Goal: Task Accomplishment & Management: Complete application form

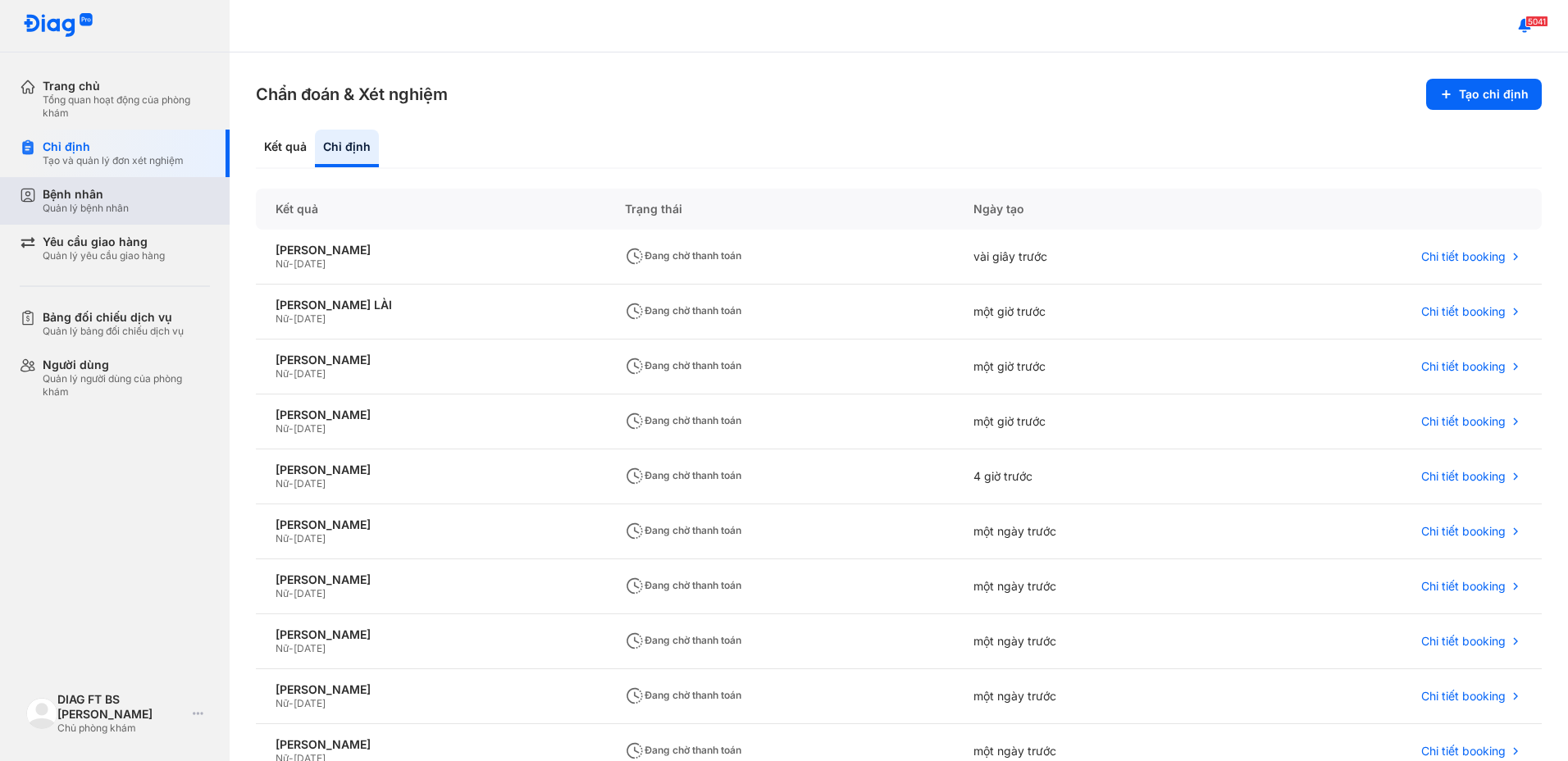
drag, startPoint x: 0, startPoint y: 0, endPoint x: 72, endPoint y: 197, distance: 209.7
click at [72, 197] on div "Bệnh nhân" at bounding box center [85, 194] width 86 height 14
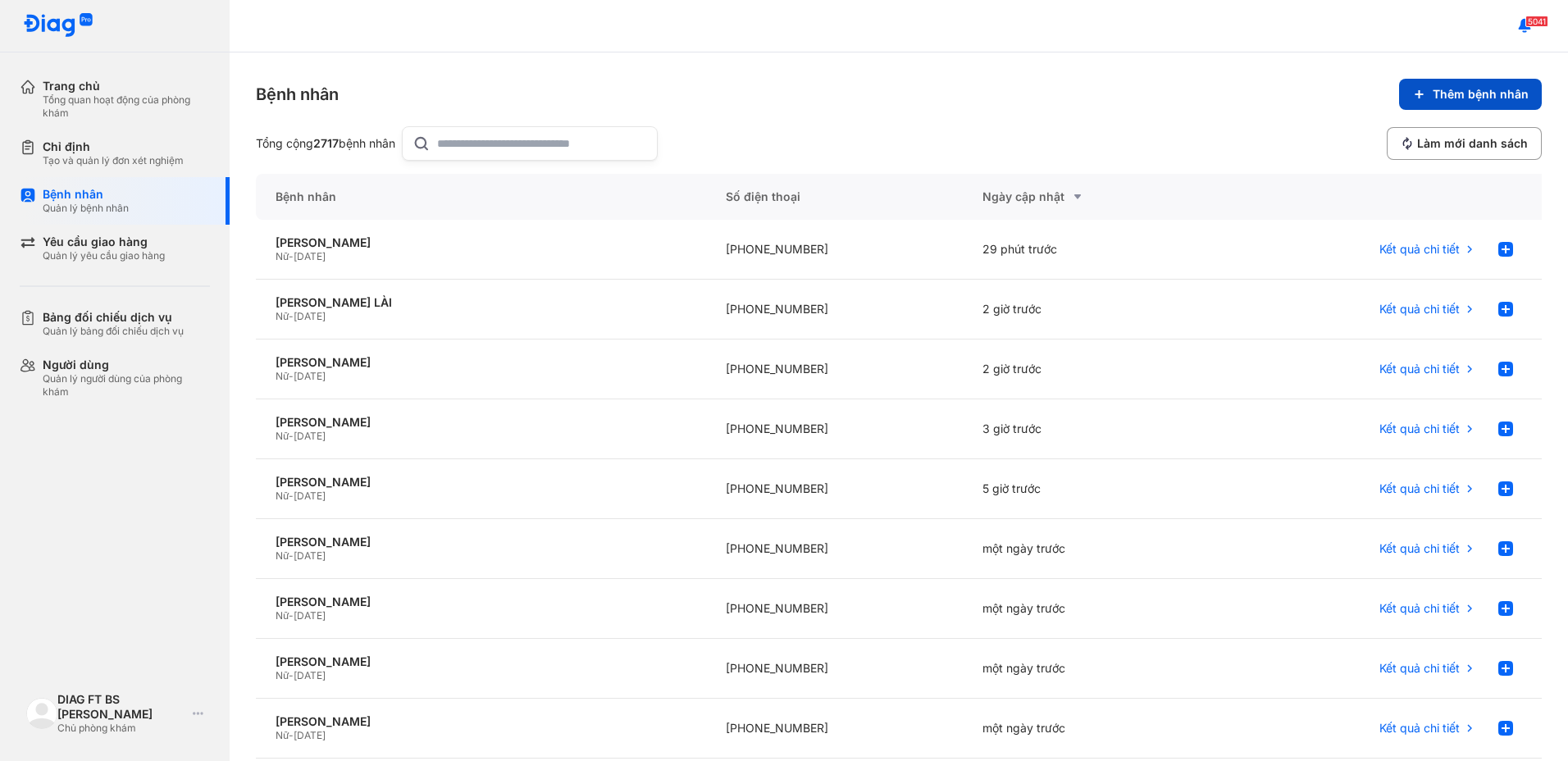
click at [1462, 99] on span "Thêm bệnh nhân" at bounding box center [1481, 94] width 96 height 14
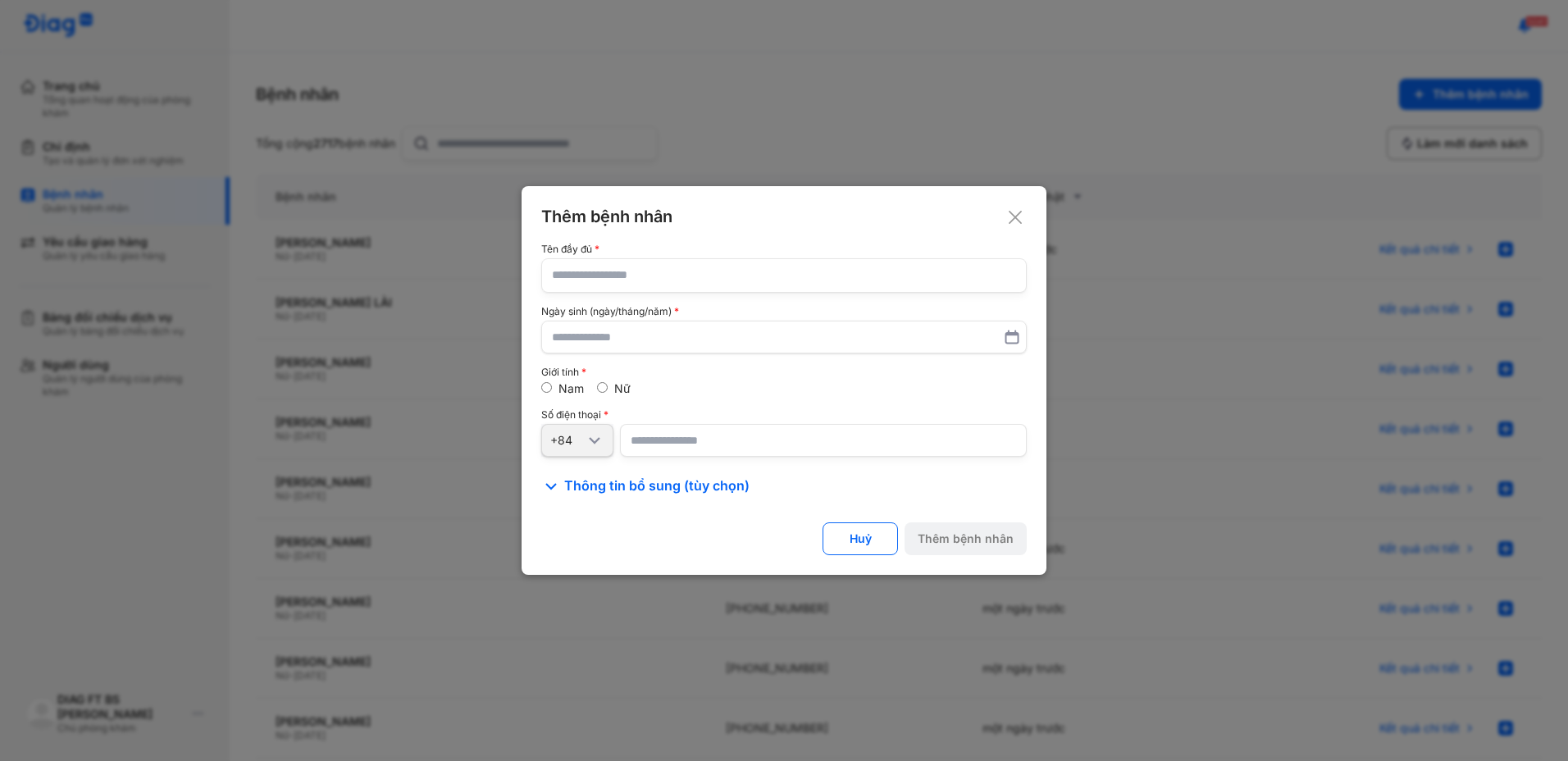
click at [674, 283] on input "text" at bounding box center [784, 275] width 464 height 33
type input "**********"
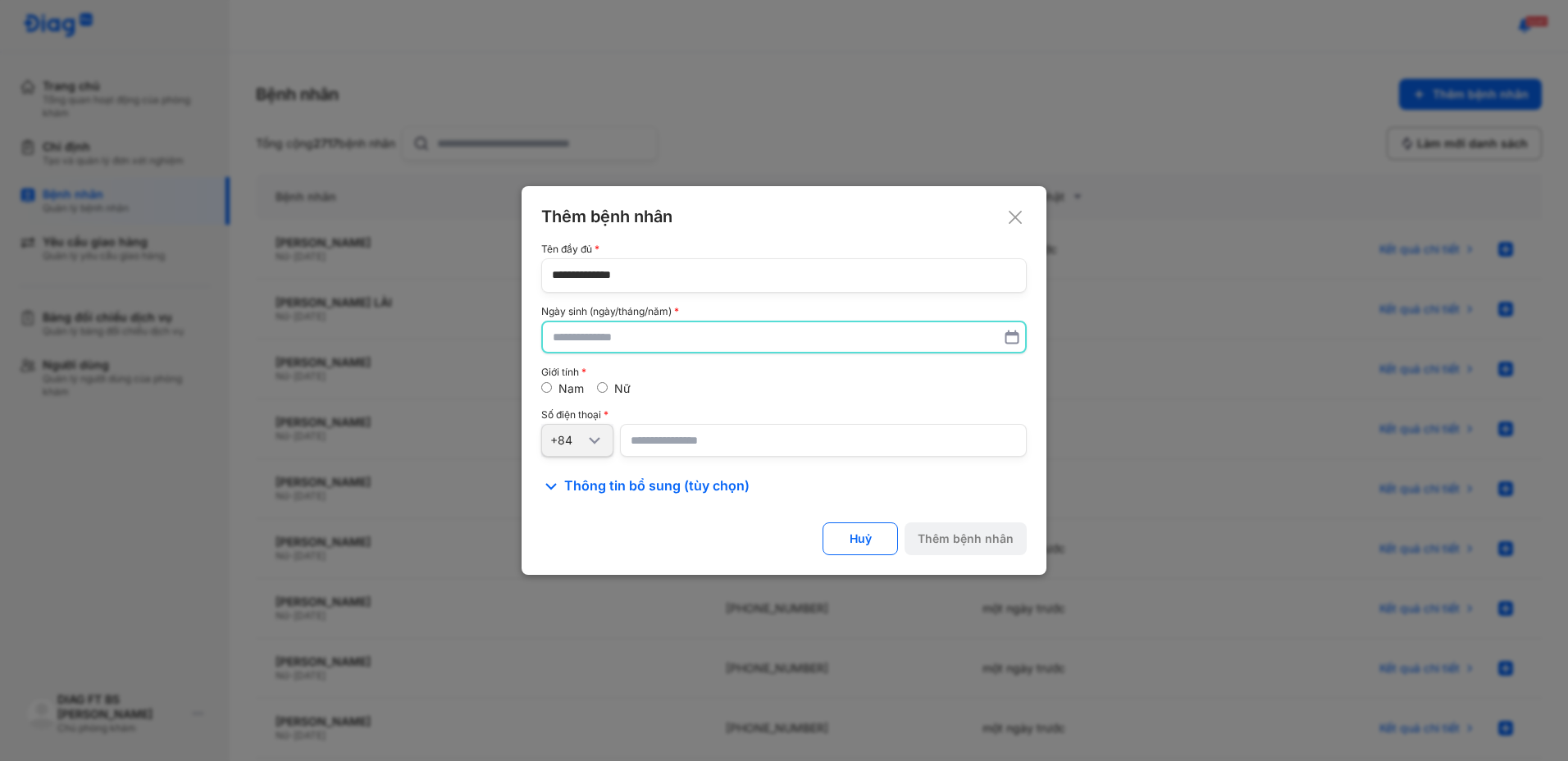
click at [710, 341] on input "text" at bounding box center [784, 337] width 462 height 30
type input "**********"
click at [711, 369] on div "Giới tính" at bounding box center [784, 372] width 485 height 12
click at [706, 444] on input "number" at bounding box center [823, 440] width 407 height 33
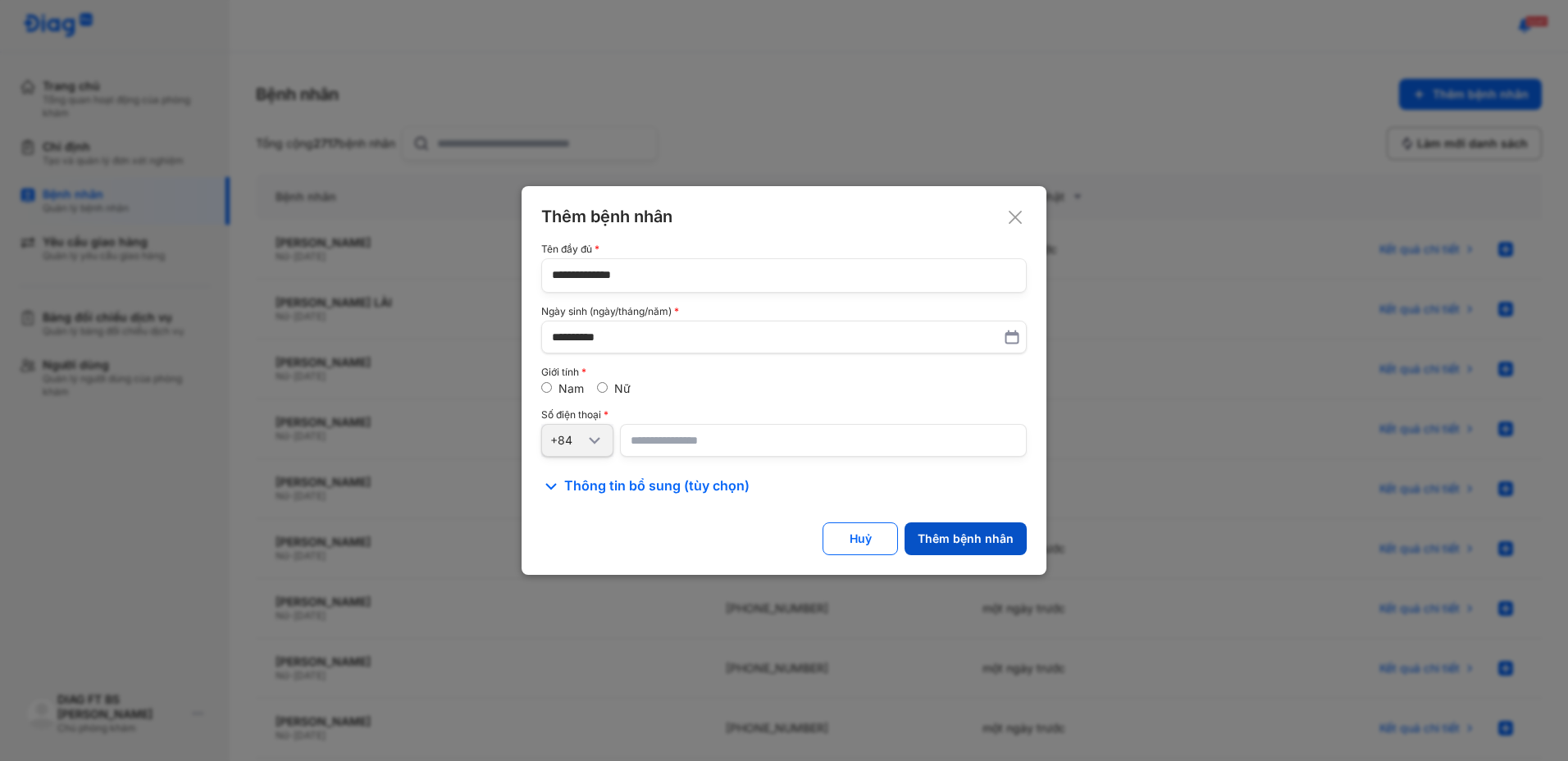
type input "**********"
click at [1000, 546] on div "Thêm bệnh nhân" at bounding box center [966, 538] width 96 height 14
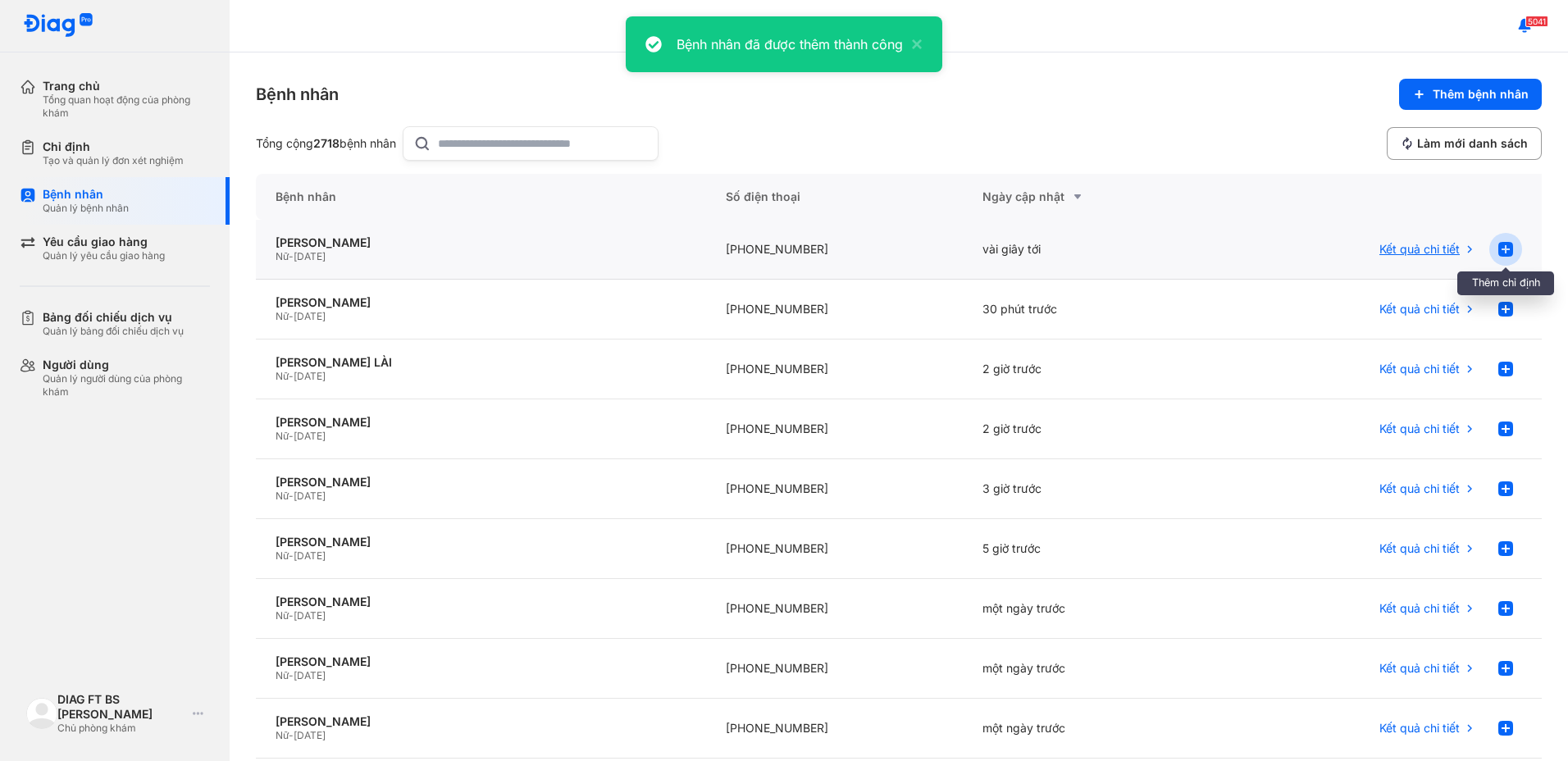
click at [1498, 252] on use at bounding box center [1505, 249] width 14 height 14
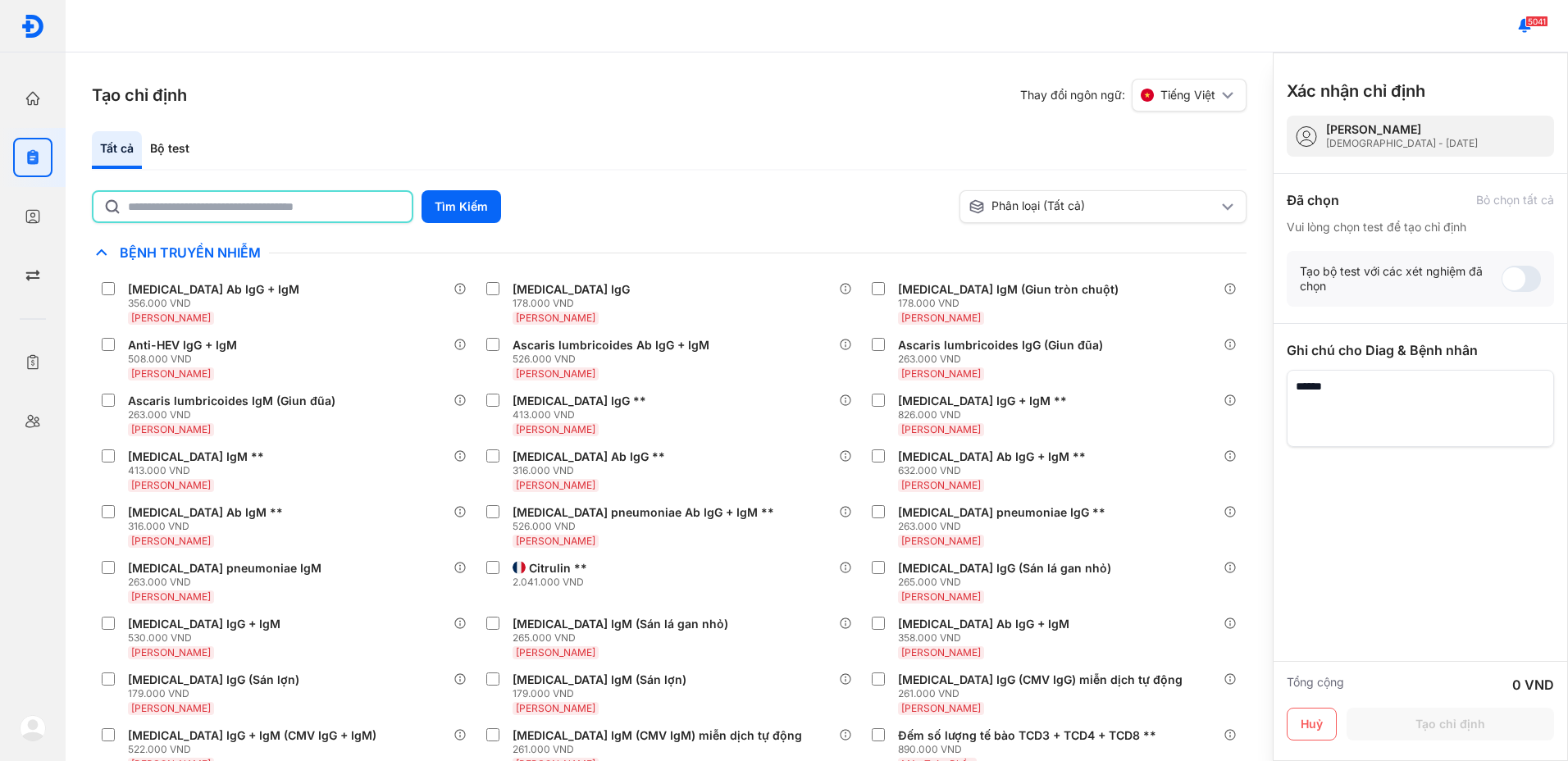
click at [346, 207] on input "text" at bounding box center [265, 206] width 274 height 30
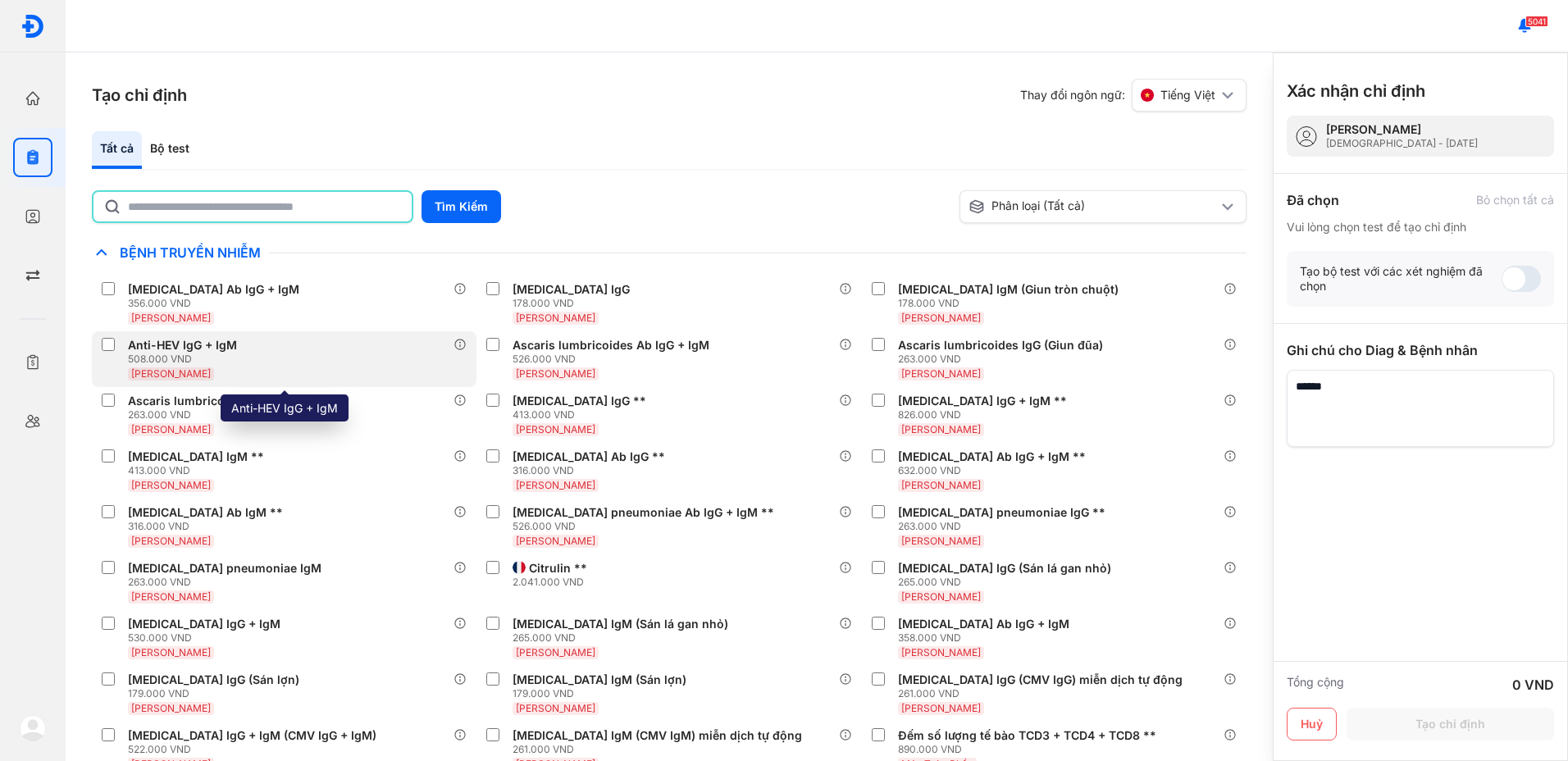
type input "***"
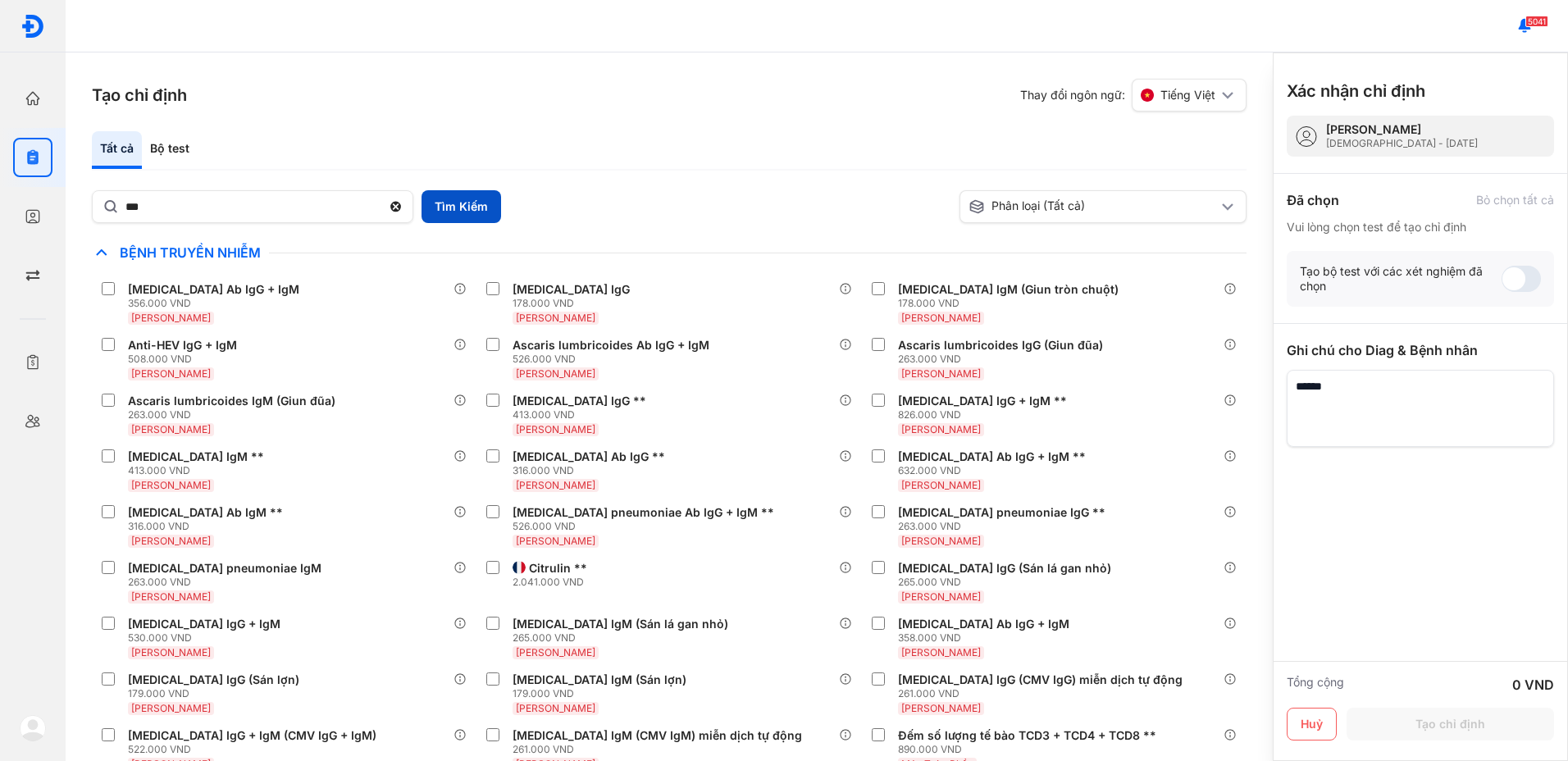
click at [474, 210] on button "Tìm Kiếm" at bounding box center [460, 206] width 80 height 33
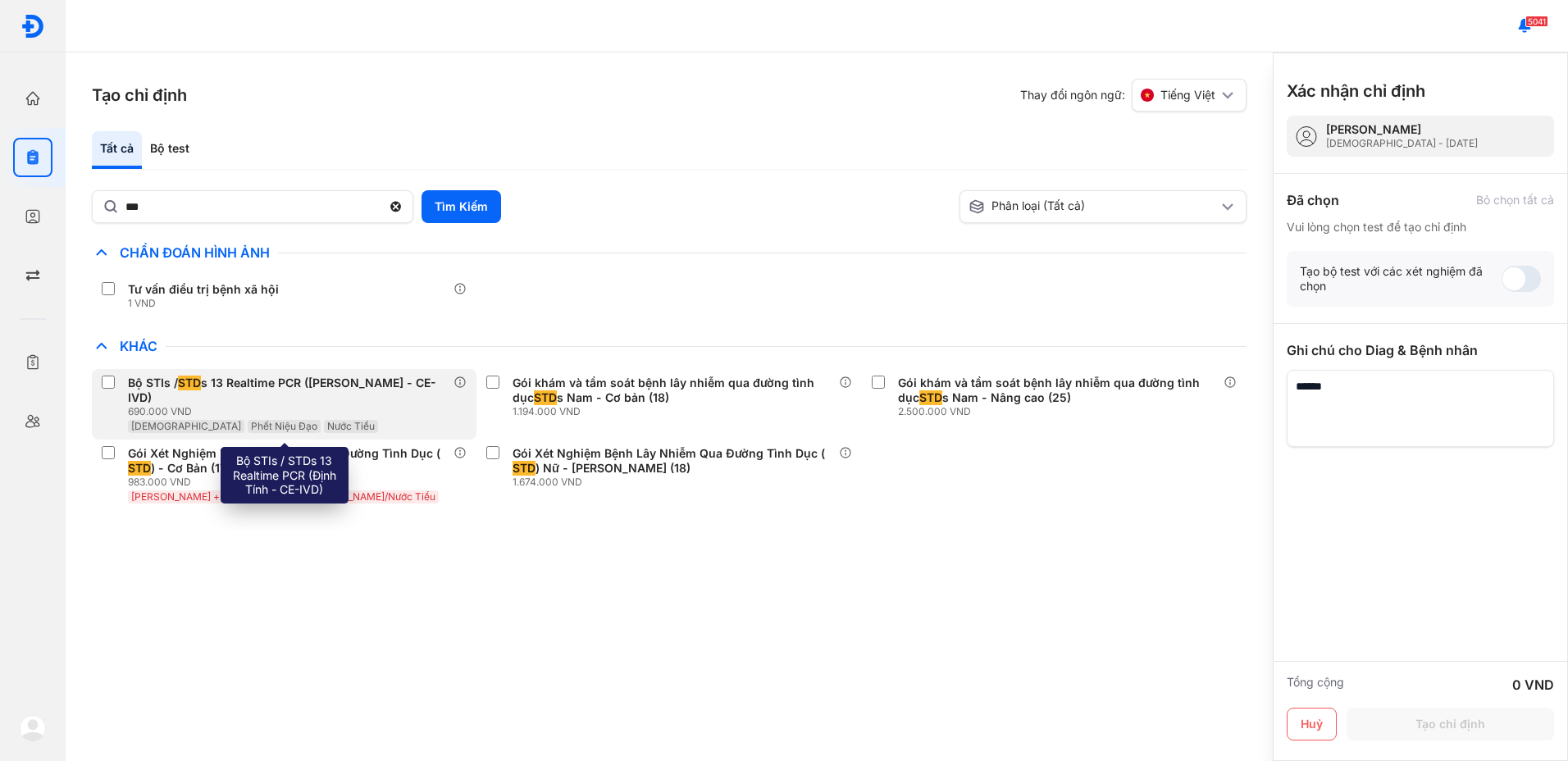
click at [186, 390] on span "STD" at bounding box center [190, 383] width 23 height 14
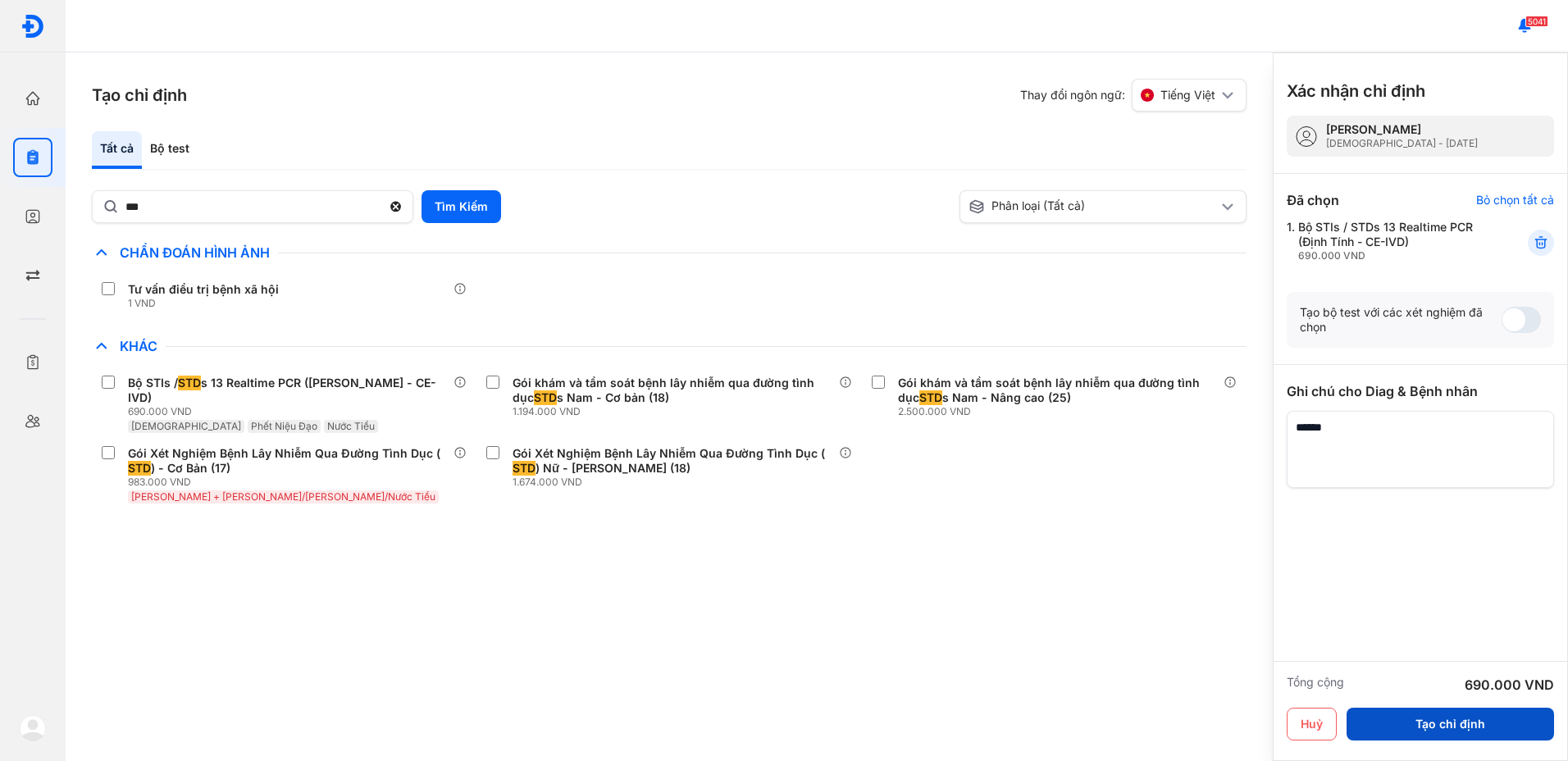
click at [1489, 733] on button "Tạo chỉ định" at bounding box center [1450, 725] width 207 height 33
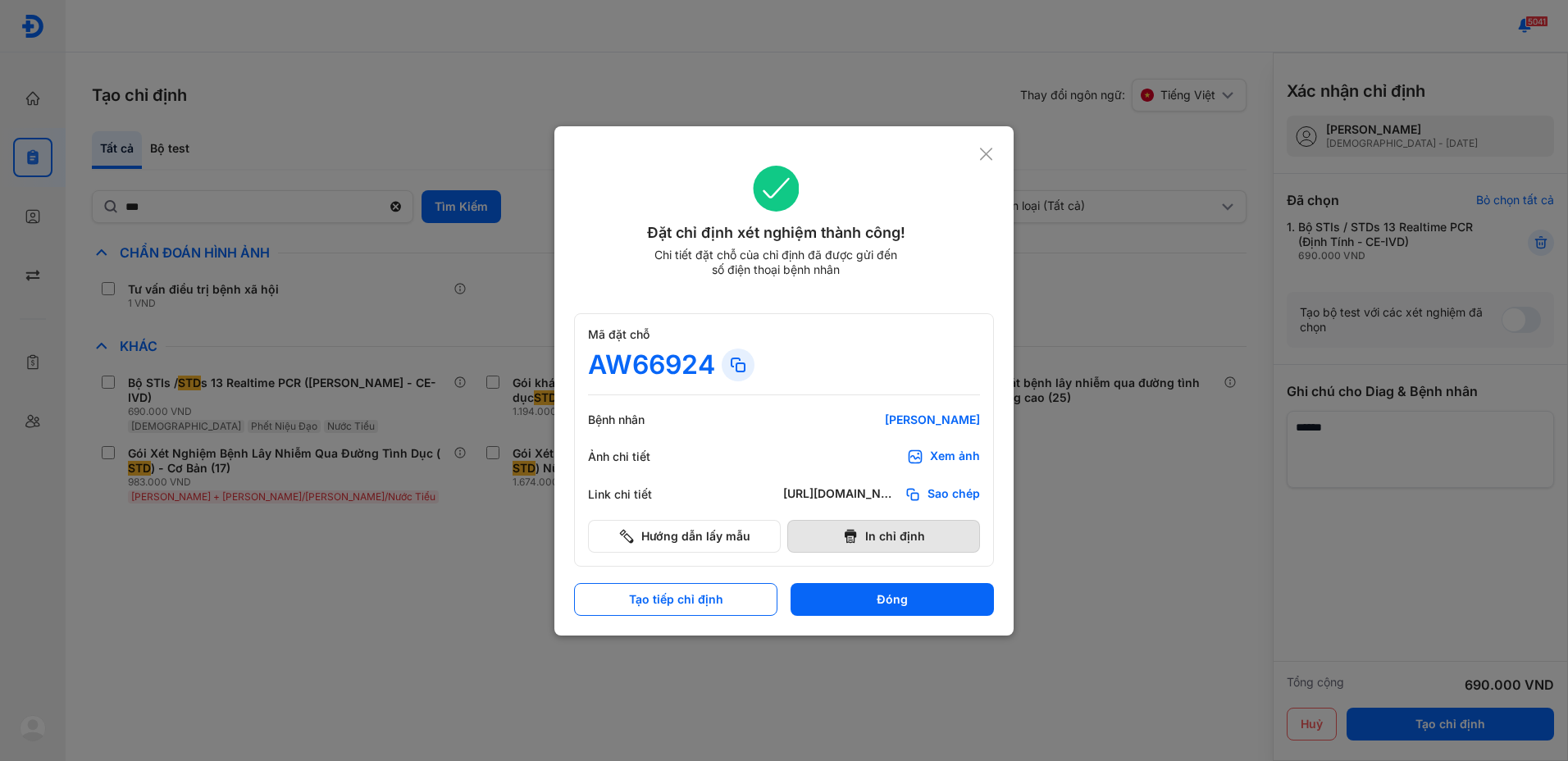
click at [883, 540] on button "In chỉ định" at bounding box center [883, 536] width 193 height 33
click at [911, 592] on button "Đóng" at bounding box center [892, 600] width 203 height 33
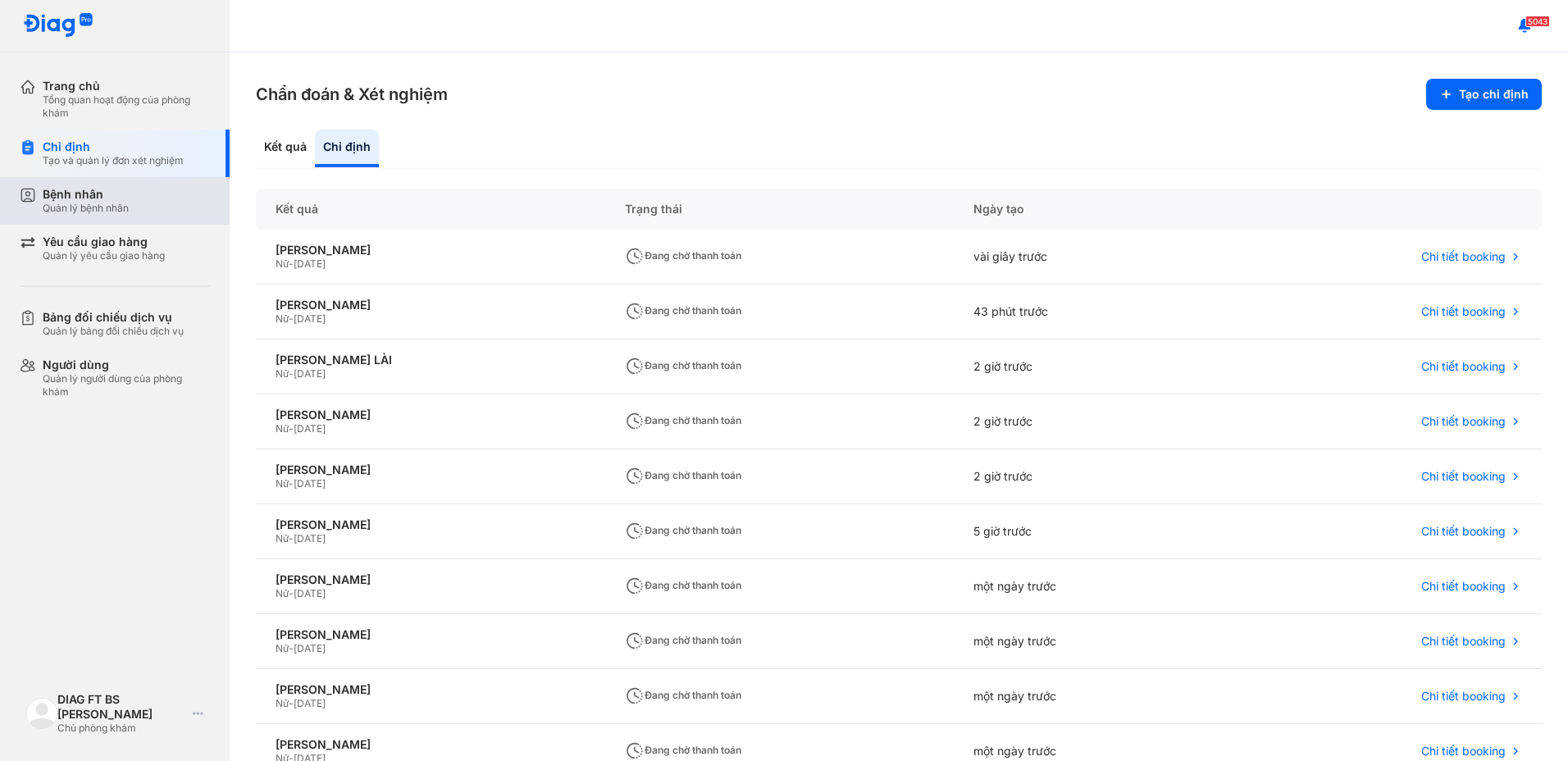
click at [82, 189] on div "Bệnh nhân" at bounding box center [85, 194] width 86 height 14
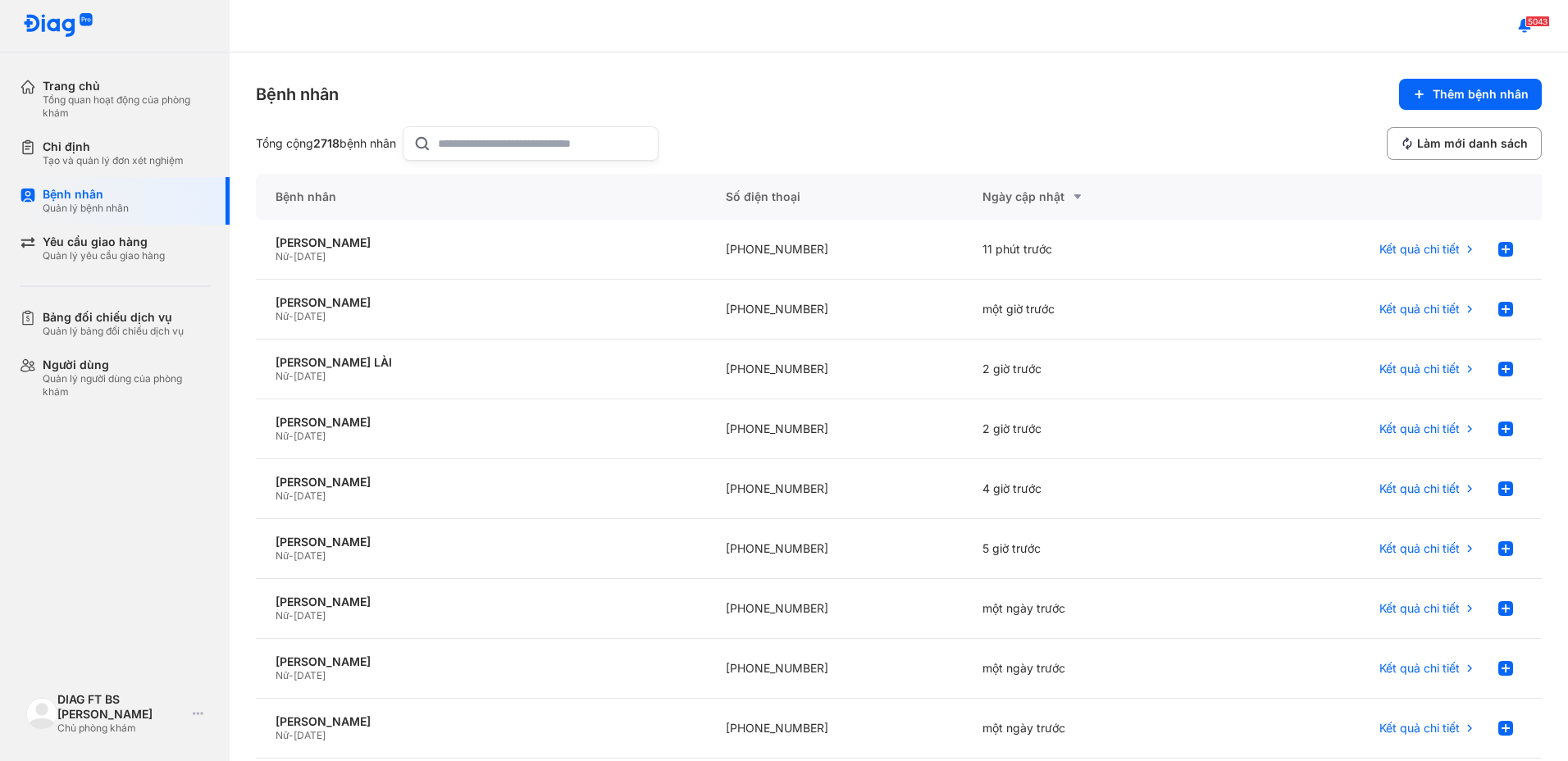
click at [546, 148] on input "text" at bounding box center [543, 144] width 210 height 33
paste input "**********"
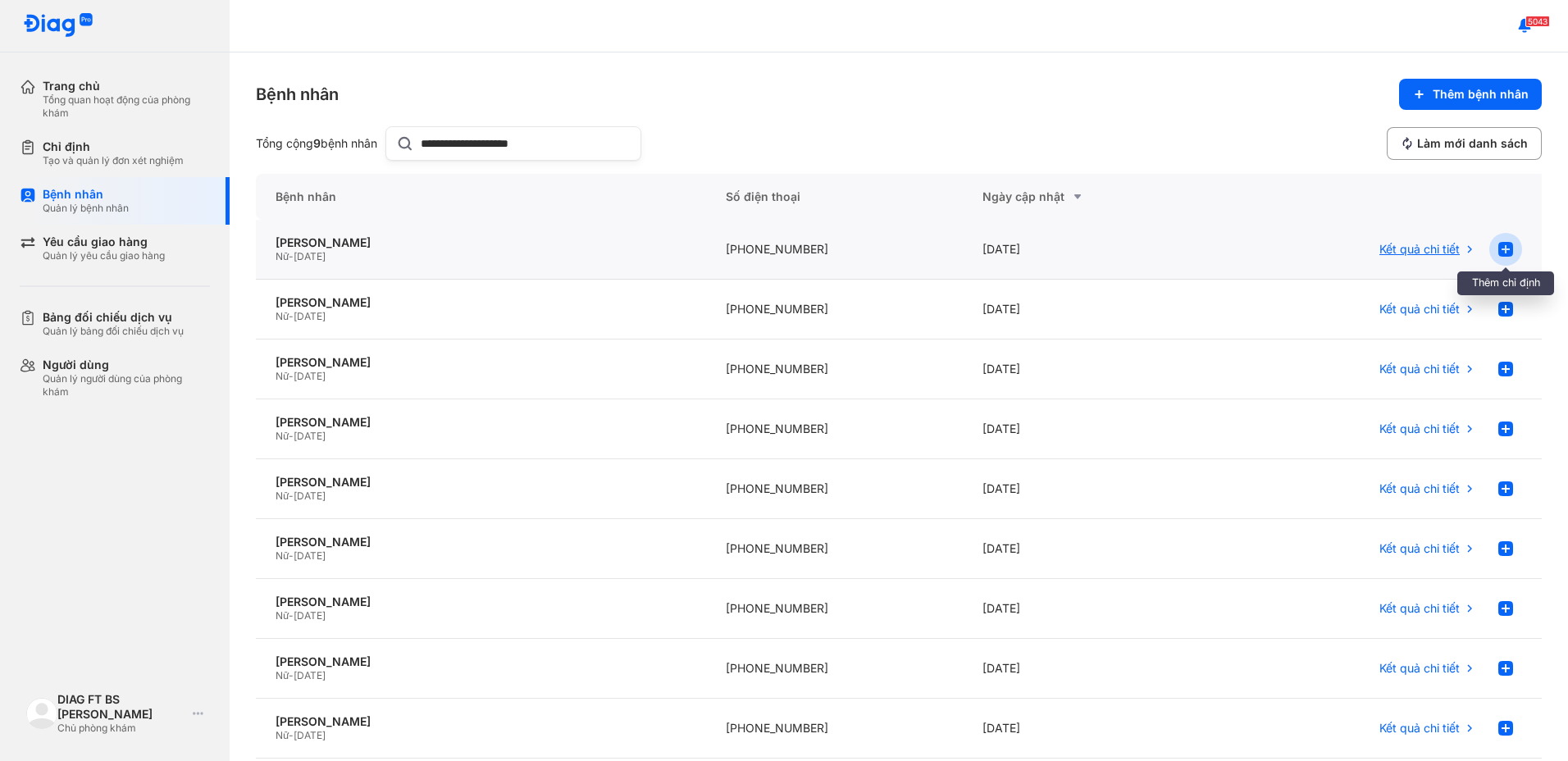
type input "**********"
click at [1502, 250] on icon at bounding box center [1505, 250] width 20 height 20
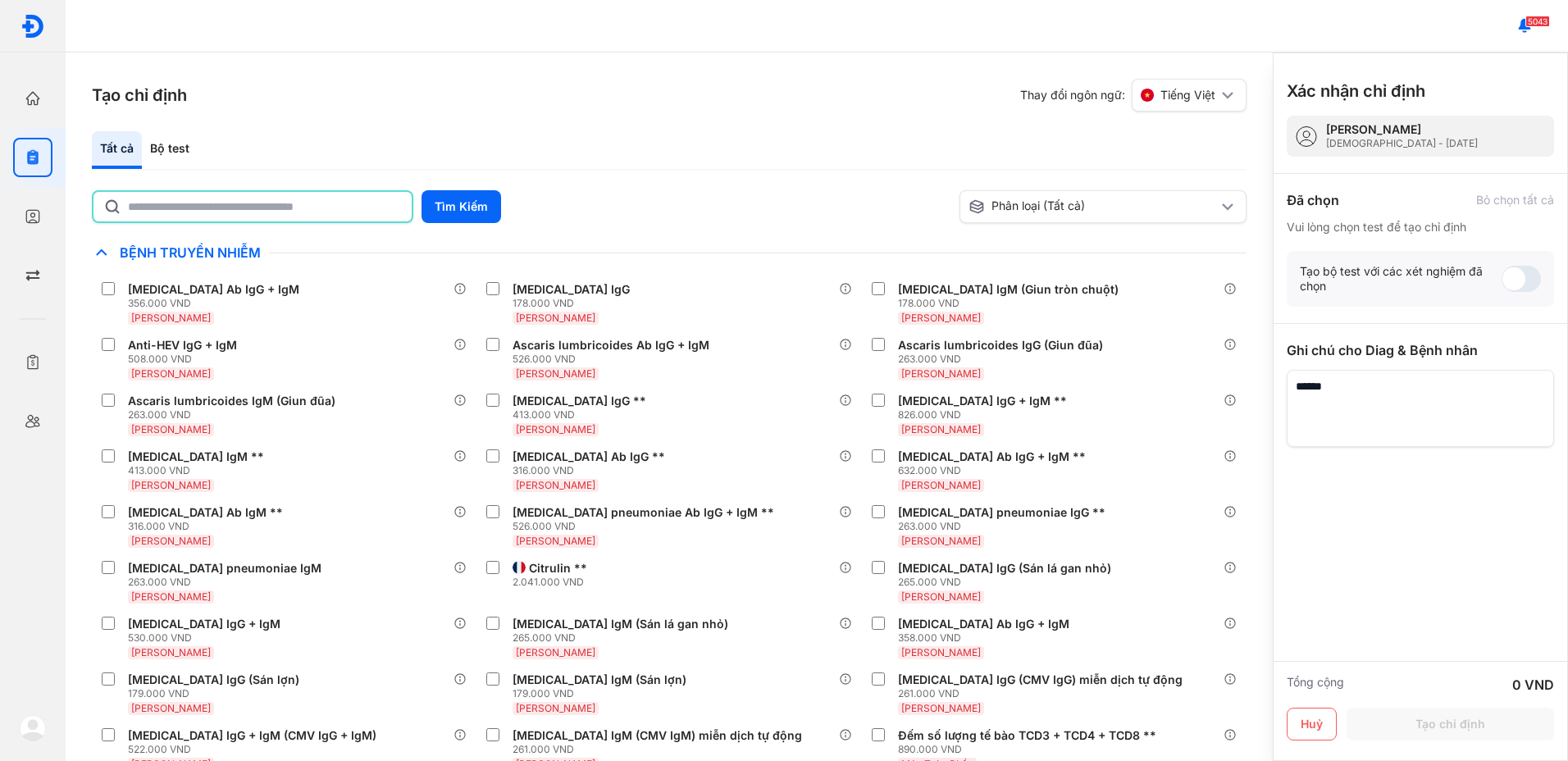
click at [222, 206] on input "text" at bounding box center [265, 206] width 274 height 30
click at [482, 210] on button "Tìm Kiếm" at bounding box center [460, 206] width 80 height 33
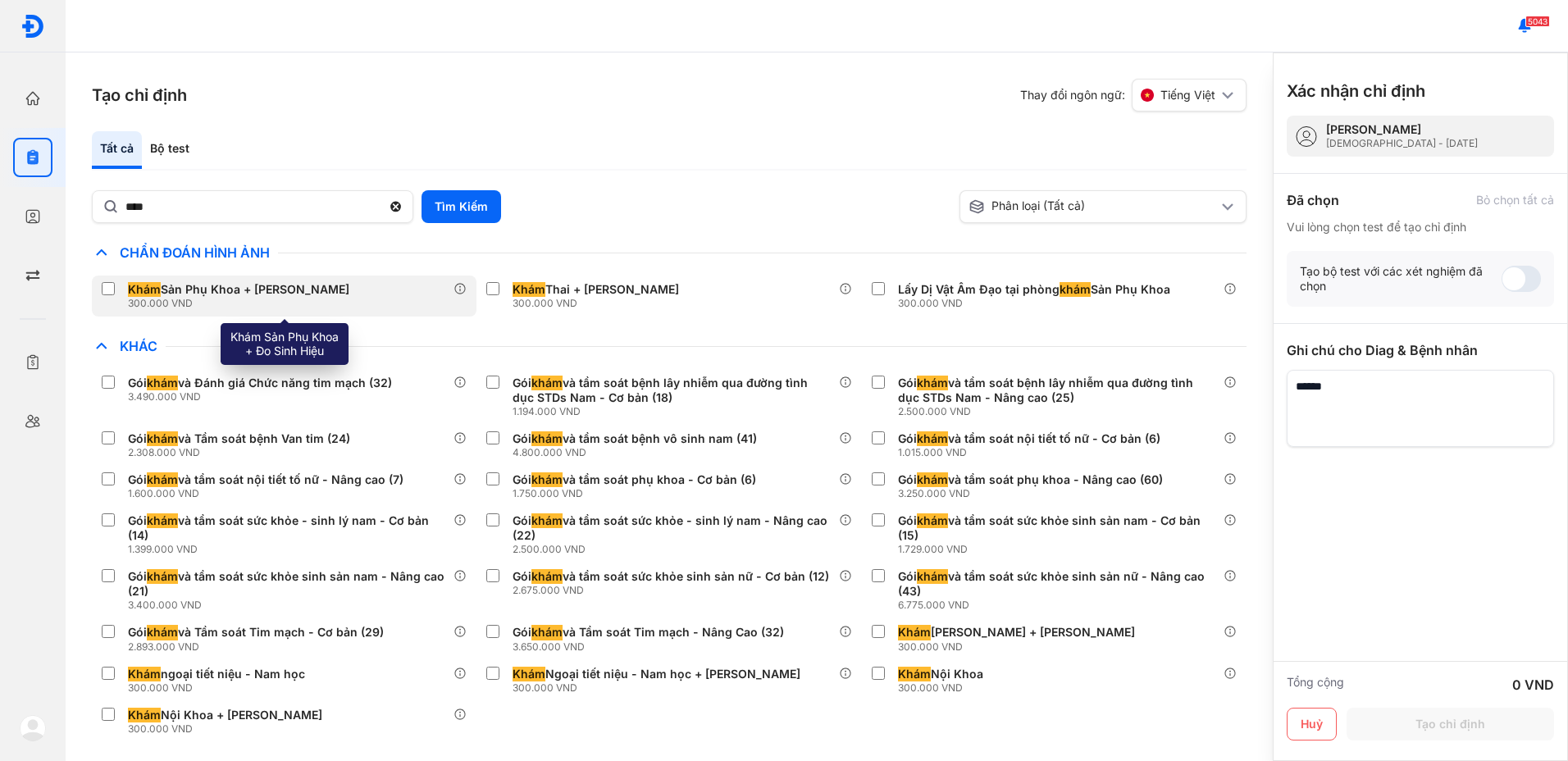
click at [236, 291] on div "Khám Sản Phụ Khoa + Đo Sinh Hiệu" at bounding box center [238, 289] width 222 height 14
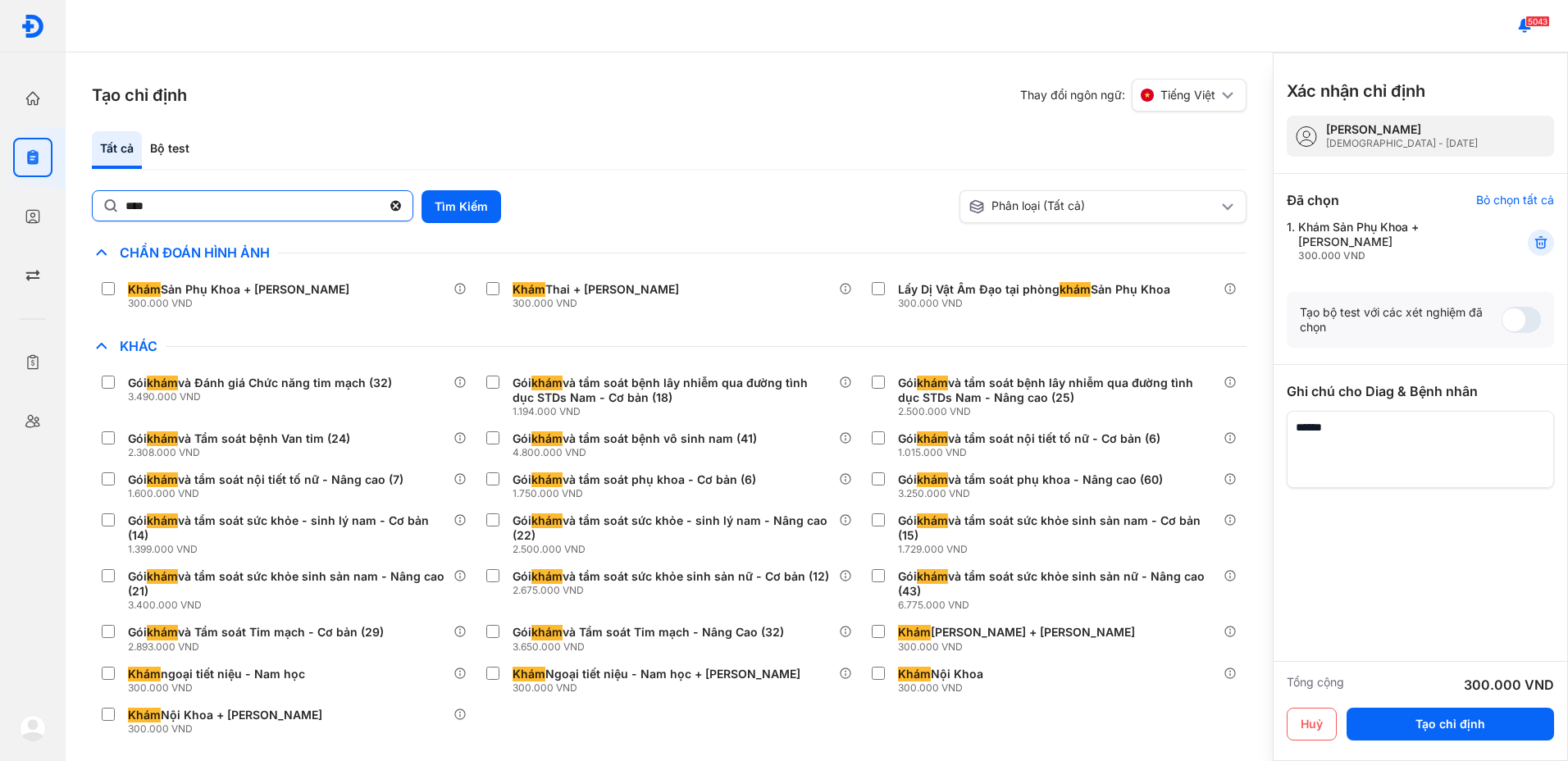
click at [235, 218] on input "****" at bounding box center [253, 205] width 256 height 30
type input "*"
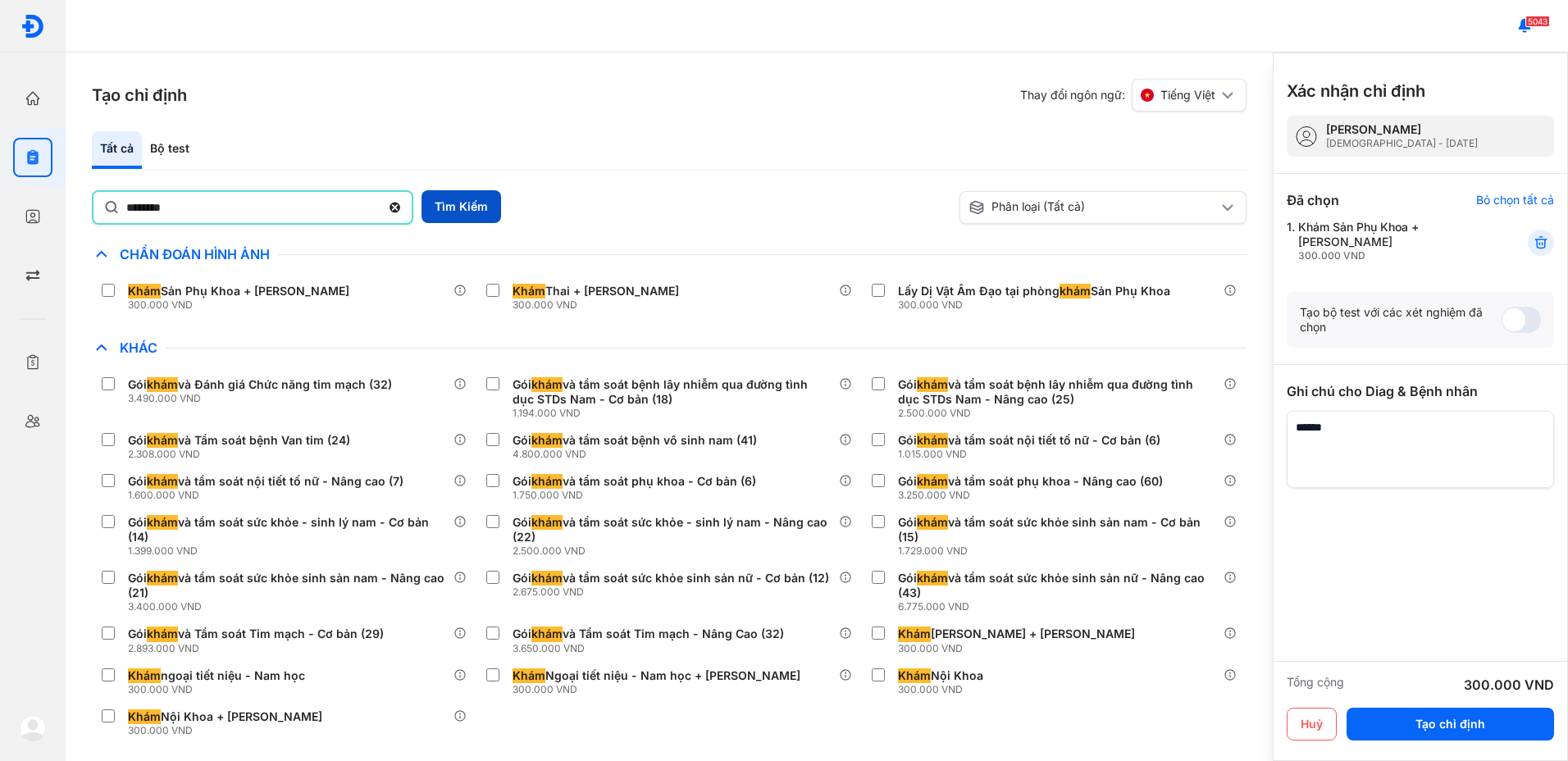
click at [460, 213] on button "Tìm Kiếm" at bounding box center [460, 206] width 80 height 33
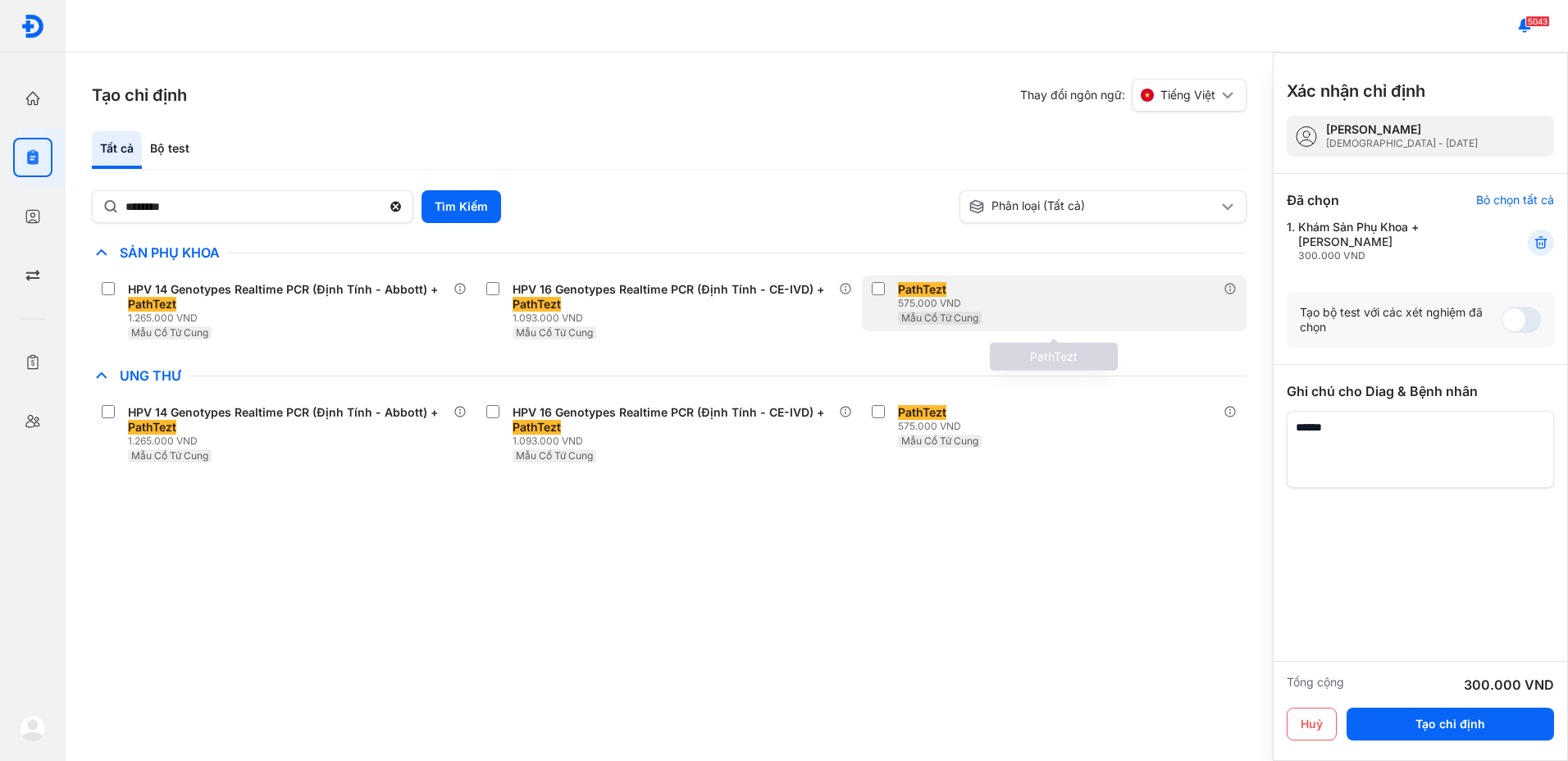
click at [942, 316] on span "Mẫu Cổ Tử Cung" at bounding box center [940, 318] width 77 height 12
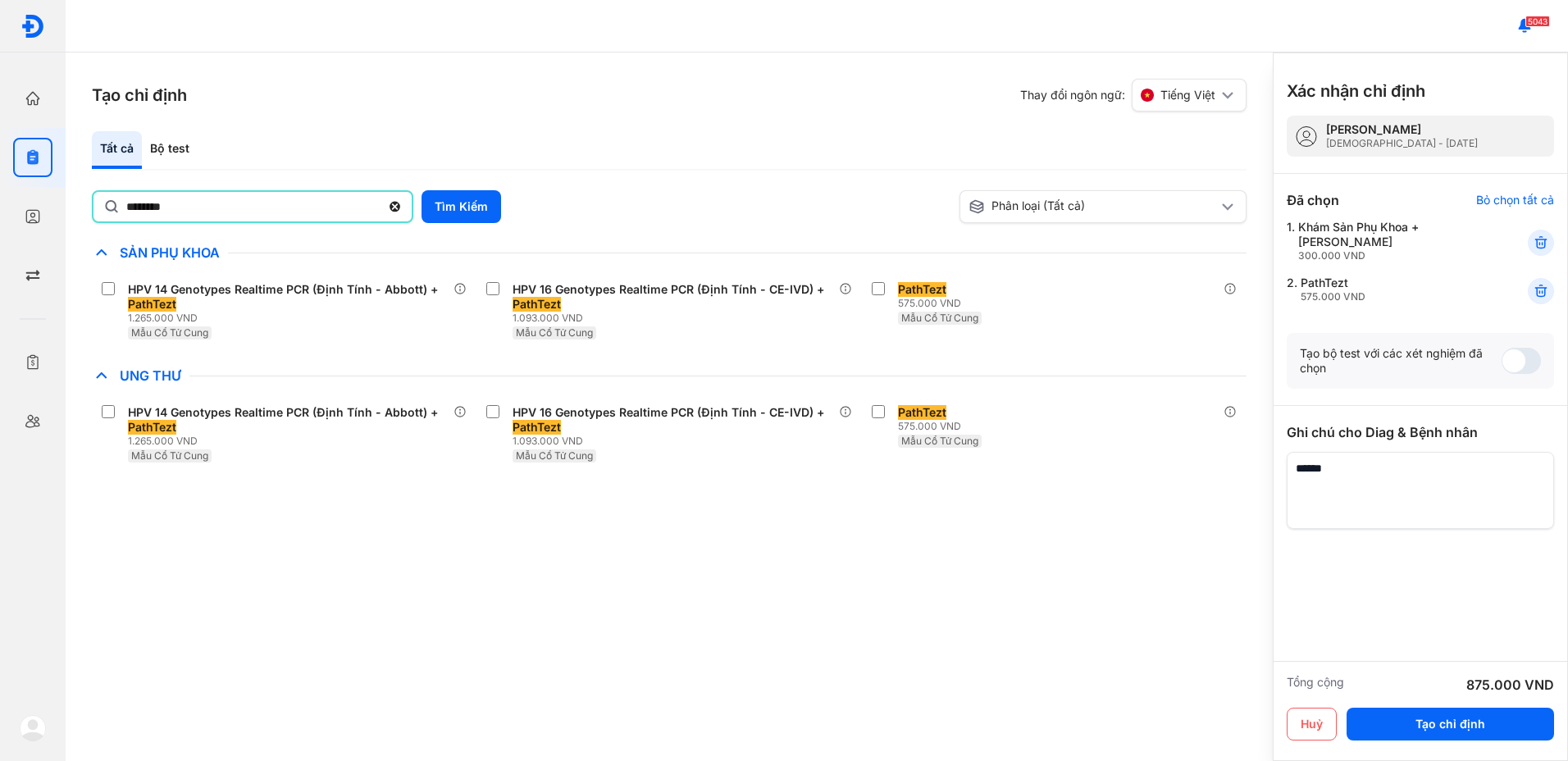
click at [317, 219] on input "********" at bounding box center [253, 206] width 254 height 30
type input "*"
type input "***"
click at [484, 206] on button "Tìm Kiếm" at bounding box center [460, 206] width 80 height 33
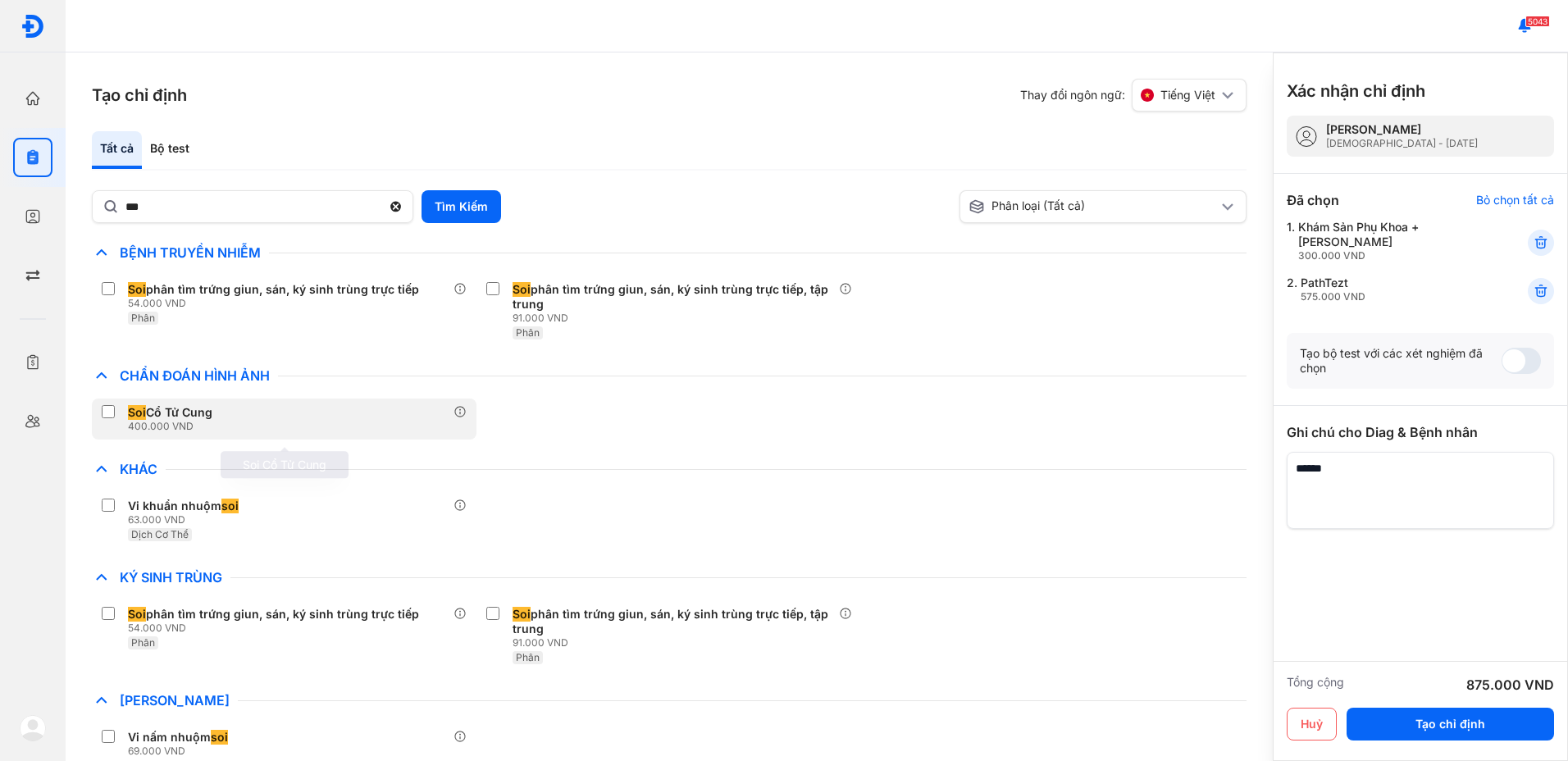
click at [138, 417] on span "Soi" at bounding box center [136, 412] width 18 height 14
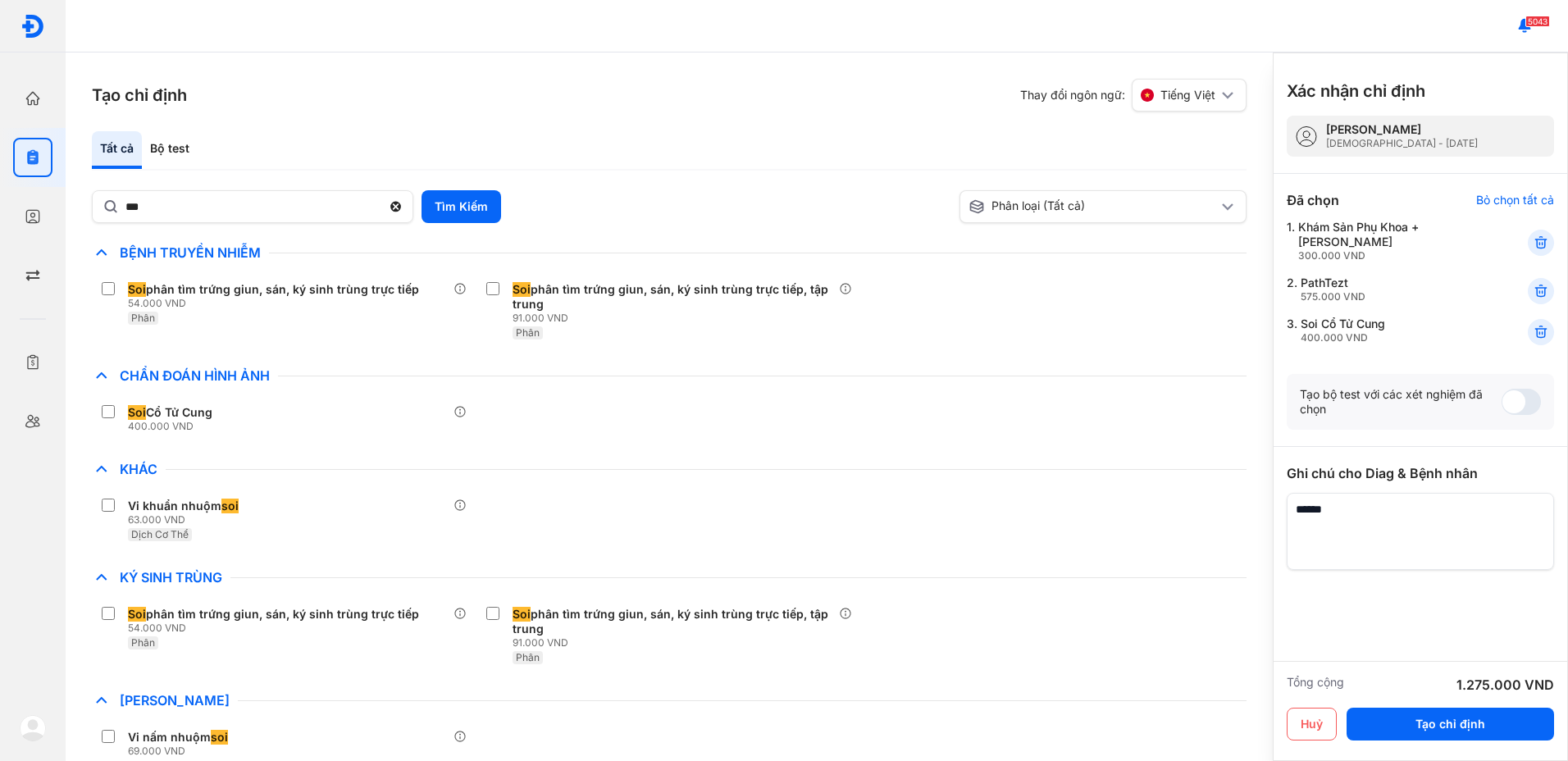
click at [1092, 449] on div "Chỉ định nhiều nhất Bệnh Truyền Nhiễm Soi phân tìm trứng giun, sán, ký sinh trù…" at bounding box center [669, 504] width 1155 height 522
click at [1183, 540] on div "Vi khuẩn nhuộm soi 63.000 VND Dịch Cơ Thể" at bounding box center [669, 520] width 1155 height 56
click at [1468, 725] on button "Tạo chỉ định" at bounding box center [1450, 725] width 207 height 33
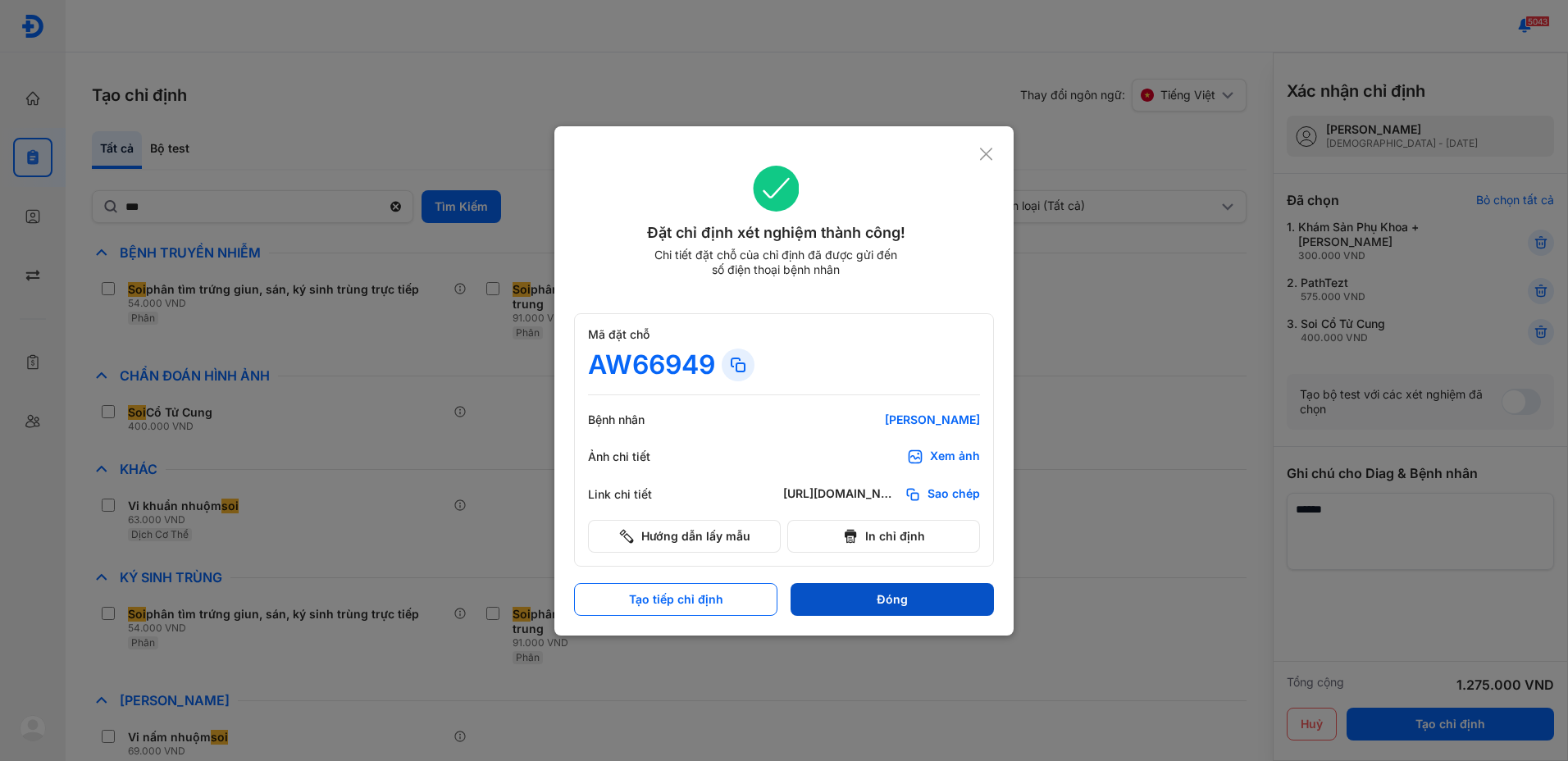
click at [924, 604] on button "Đóng" at bounding box center [892, 600] width 203 height 33
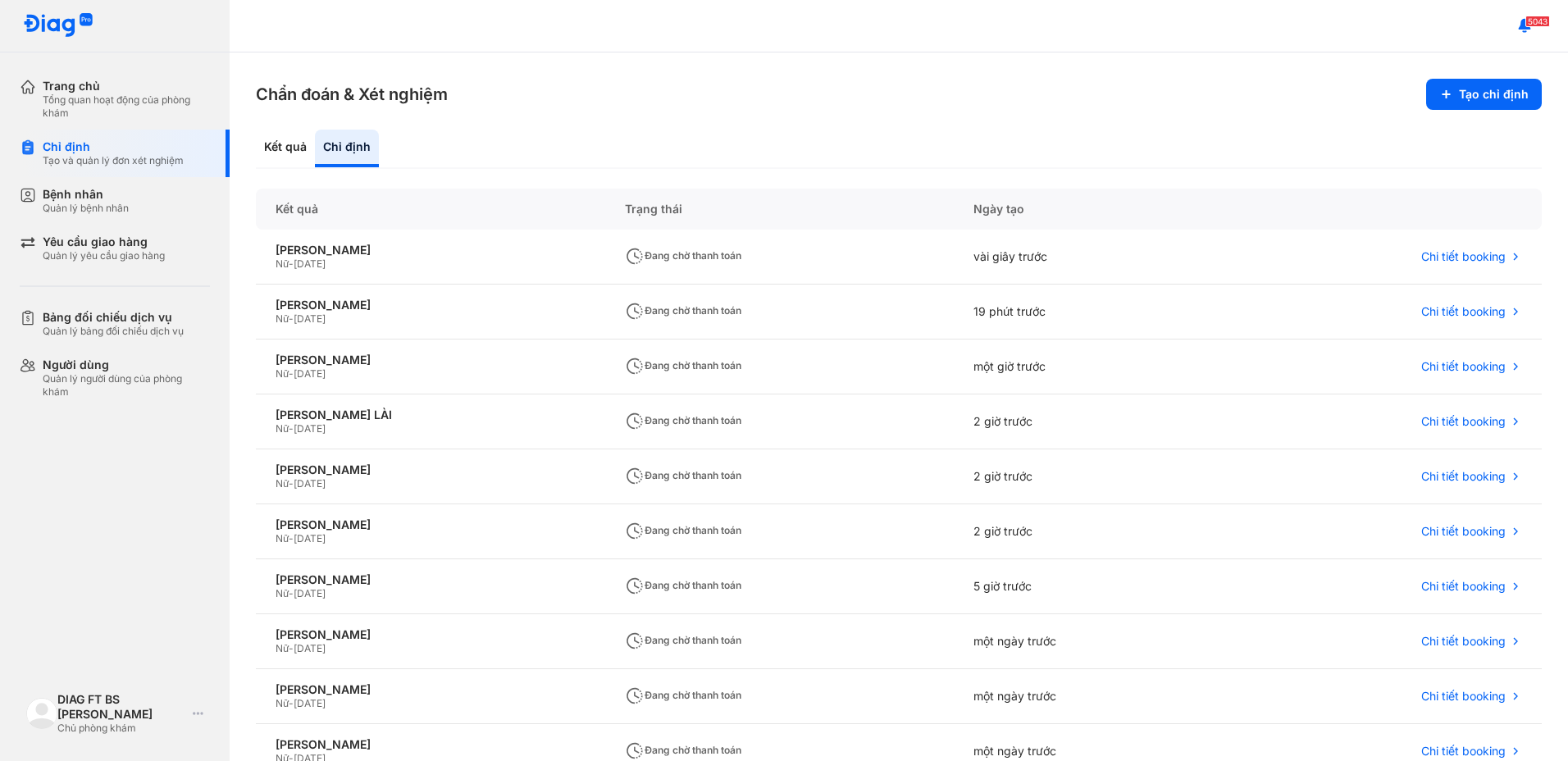
click at [806, 105] on section "Chẩn đoán & Xét nghiệm Tạo chỉ định" at bounding box center [899, 94] width 1286 height 31
click at [1470, 97] on button "Tạo chỉ định" at bounding box center [1484, 94] width 116 height 31
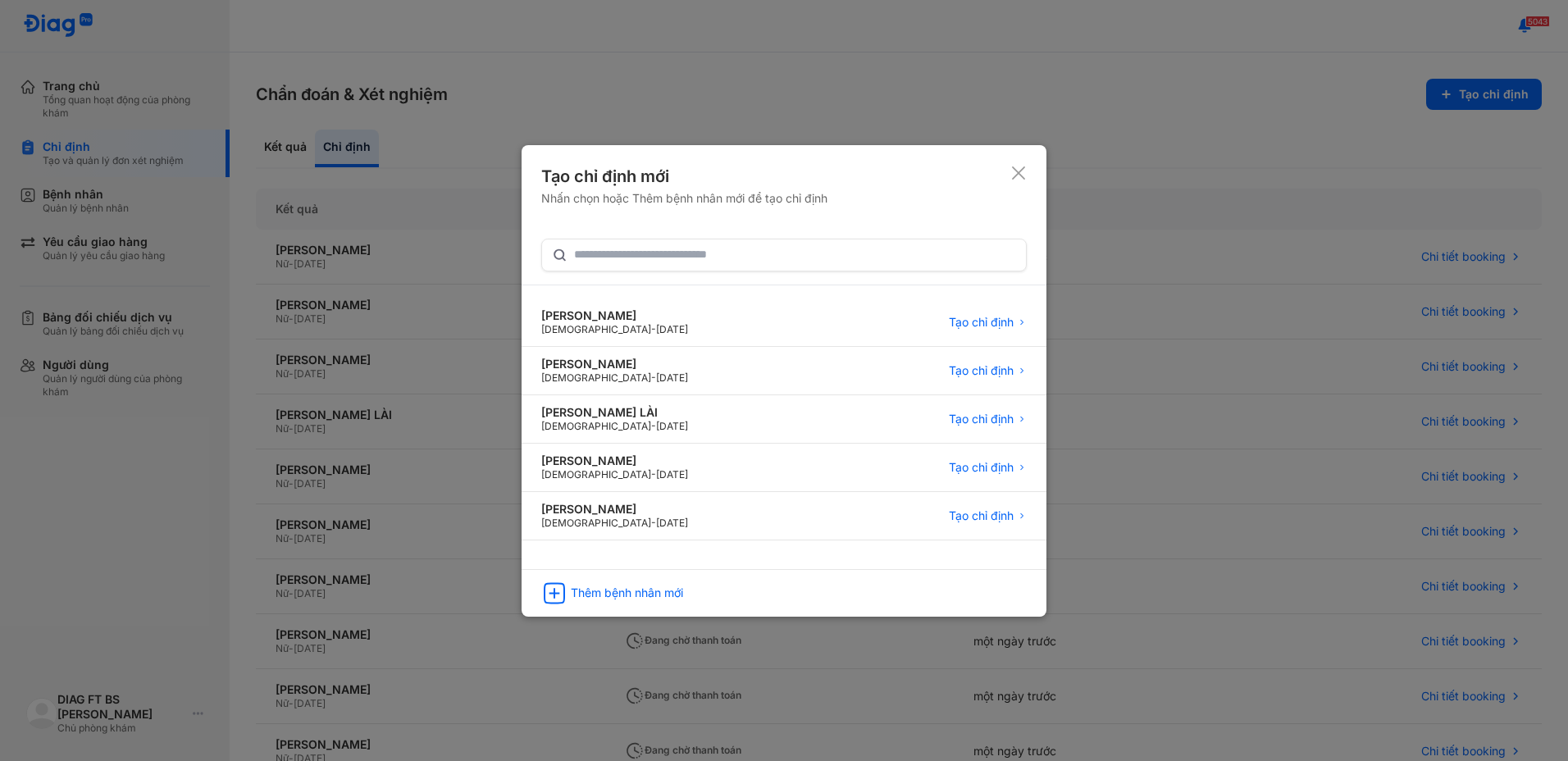
click at [993, 94] on div at bounding box center [784, 380] width 1568 height 761
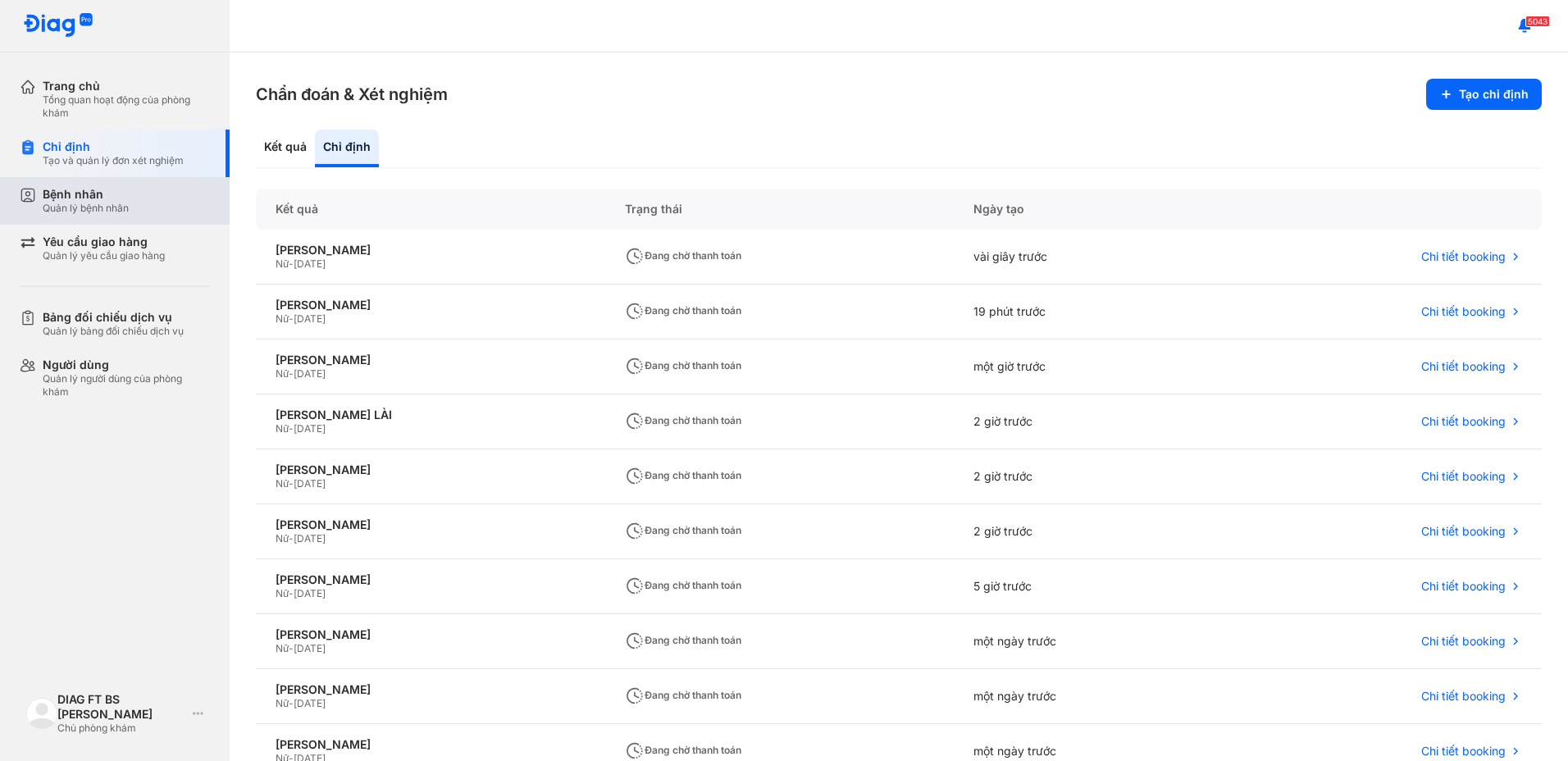
click at [104, 200] on div "Bệnh nhân" at bounding box center [85, 194] width 86 height 14
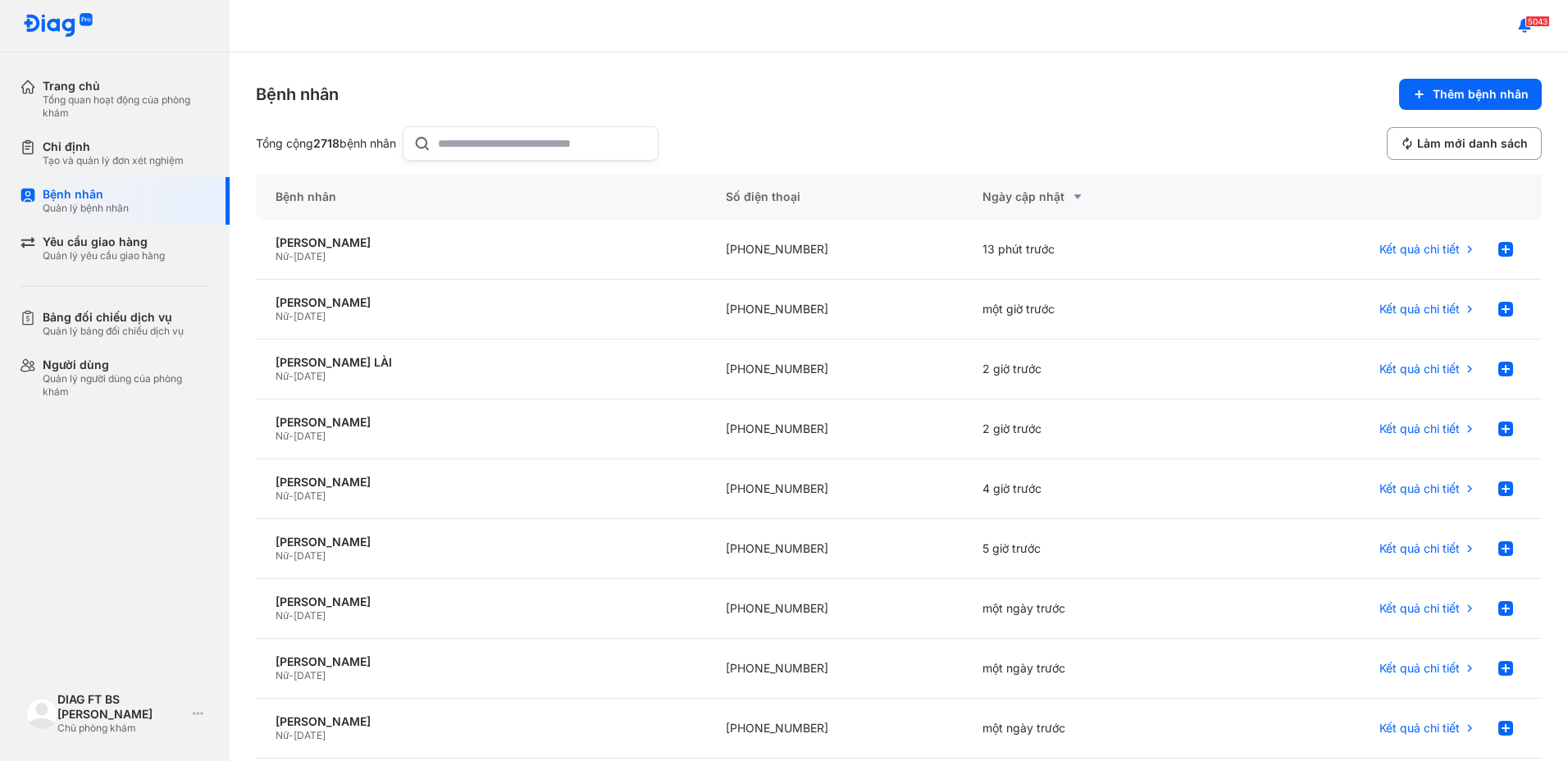
click at [551, 140] on input "text" at bounding box center [543, 144] width 210 height 33
click at [508, 150] on input "text" at bounding box center [543, 144] width 210 height 33
click at [704, 62] on div "Bệnh nhân Thêm bệnh nhân Tổng cộng 2718 bệnh nhân Làm mới danh sách Bệnh nhân S…" at bounding box center [898, 407] width 1338 height 709
click at [1483, 99] on span "Thêm bệnh nhân" at bounding box center [1481, 94] width 96 height 14
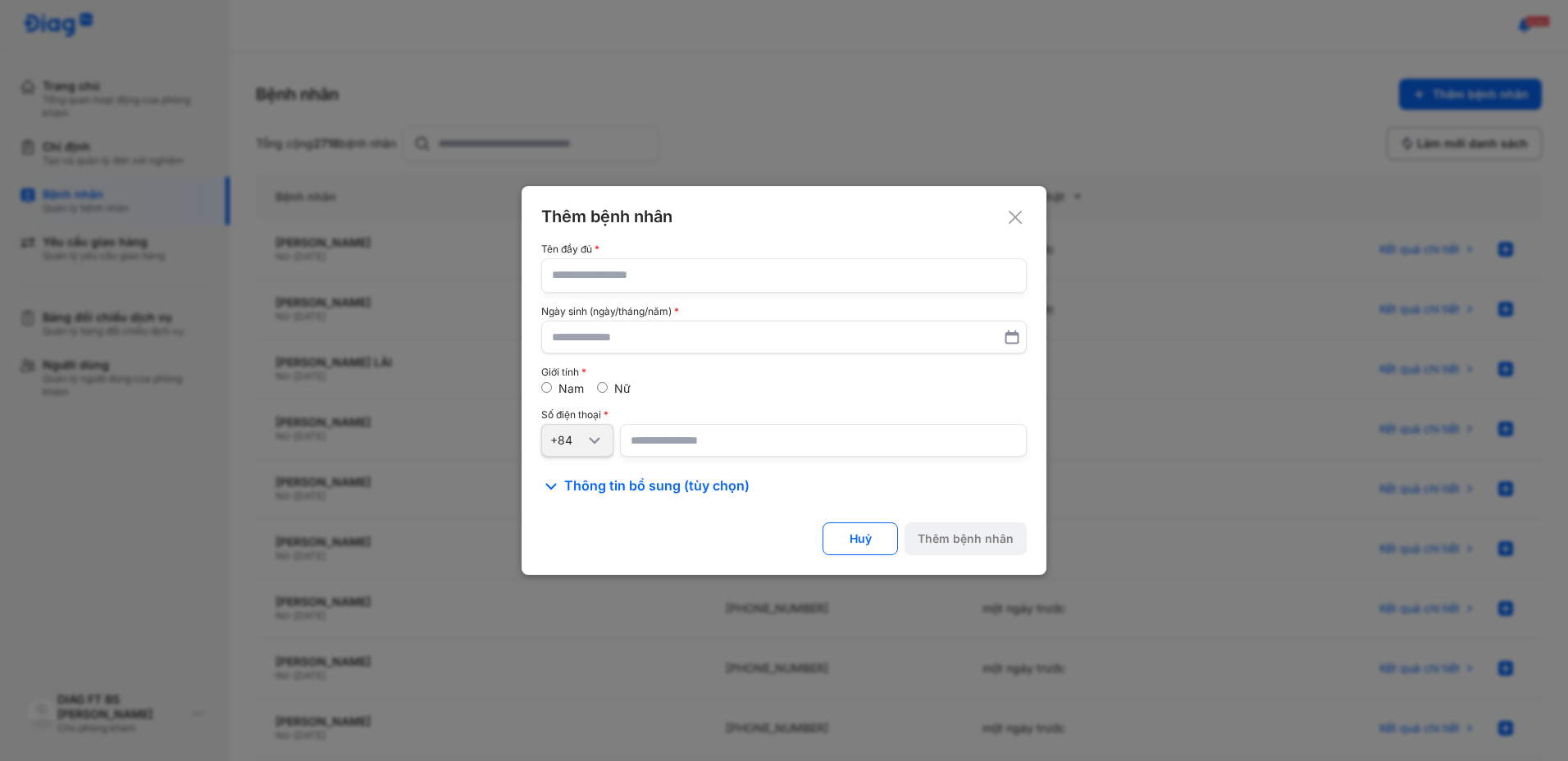
click at [744, 274] on input "text" at bounding box center [784, 275] width 464 height 33
click at [1017, 216] on use at bounding box center [1016, 218] width 13 height 13
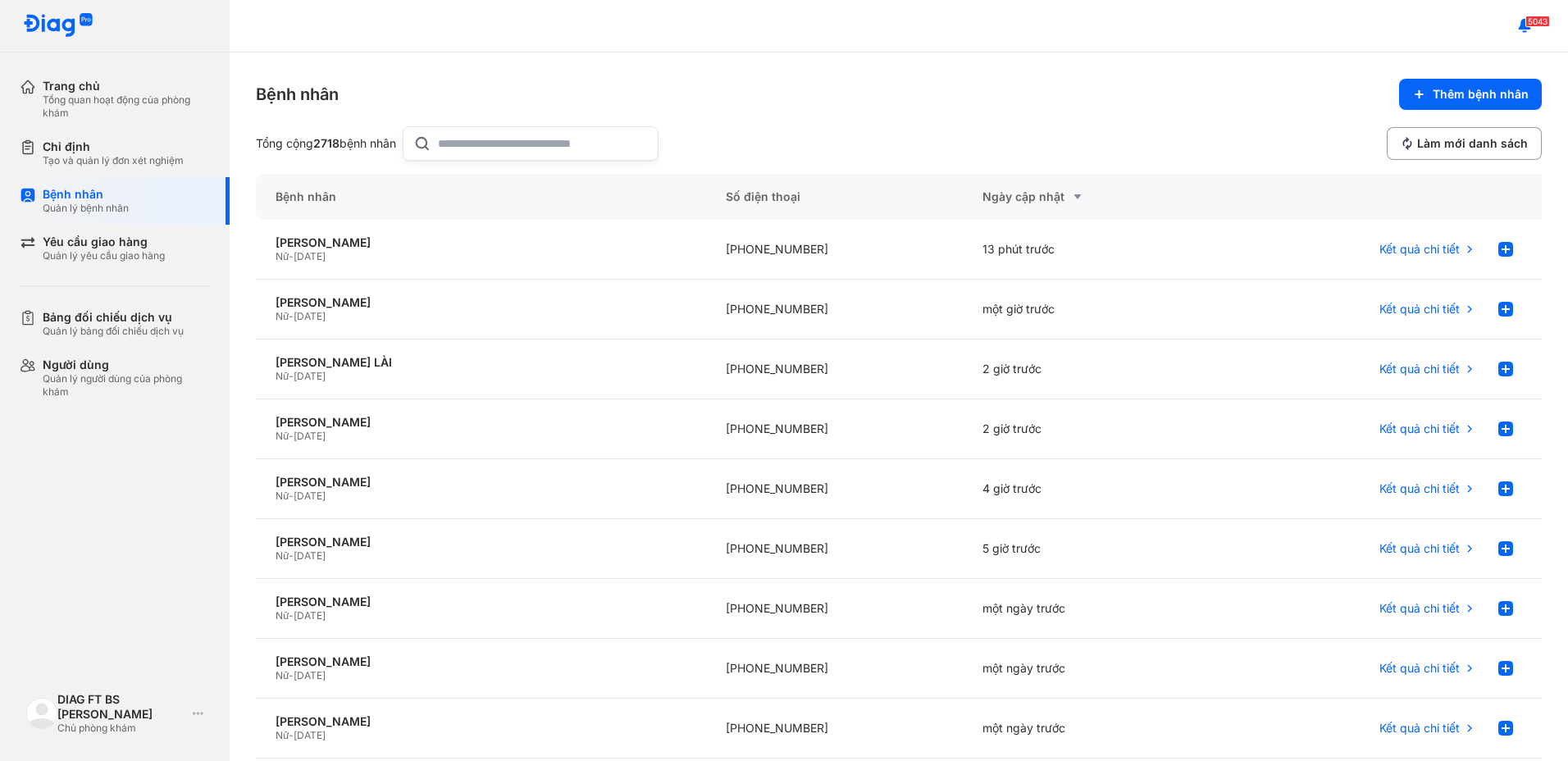
click at [506, 147] on input "text" at bounding box center [543, 144] width 210 height 33
click at [599, 145] on input "text" at bounding box center [543, 144] width 210 height 33
paste input "**********"
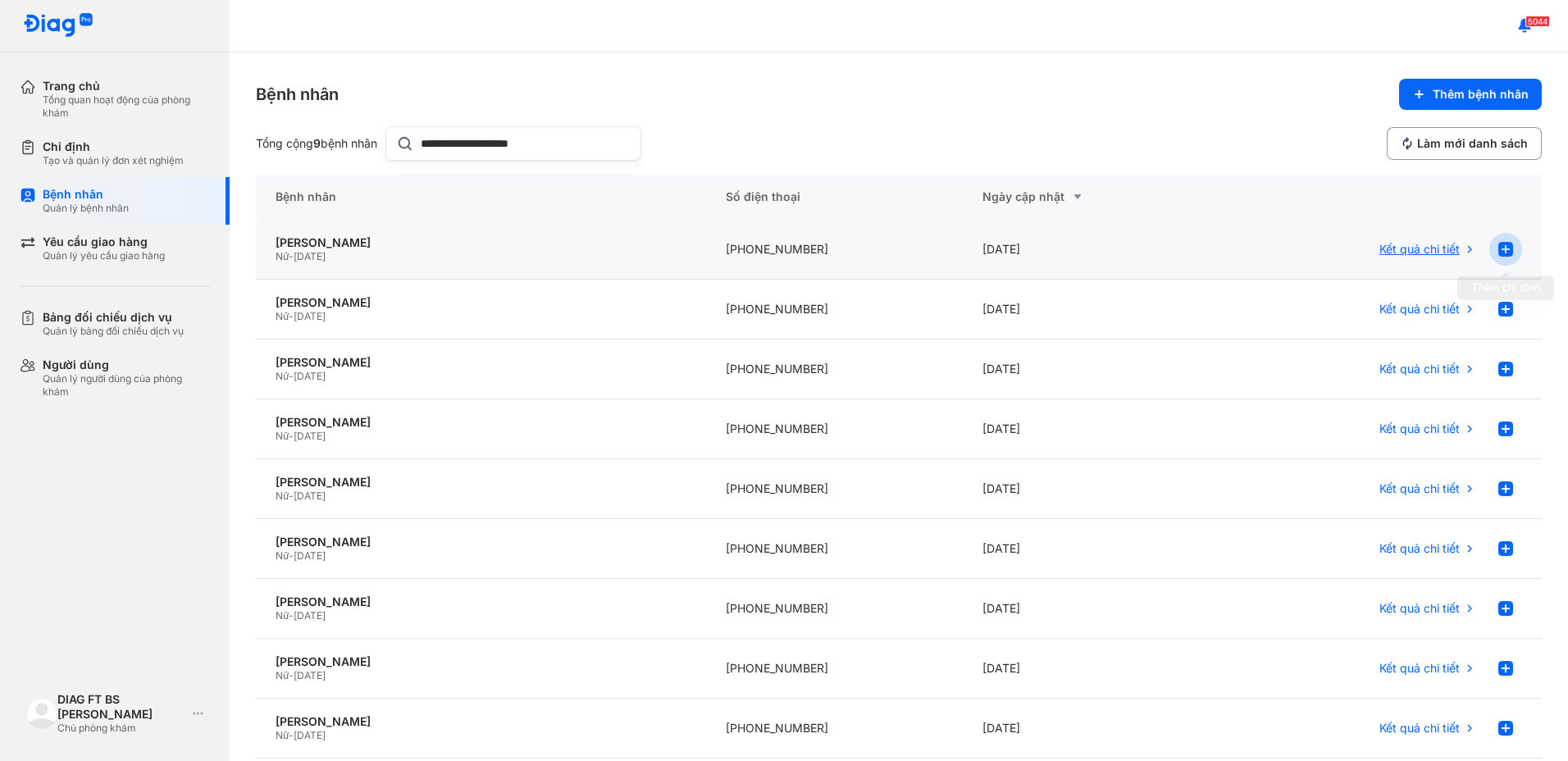
type input "**********"
click at [1499, 249] on use at bounding box center [1505, 249] width 14 height 14
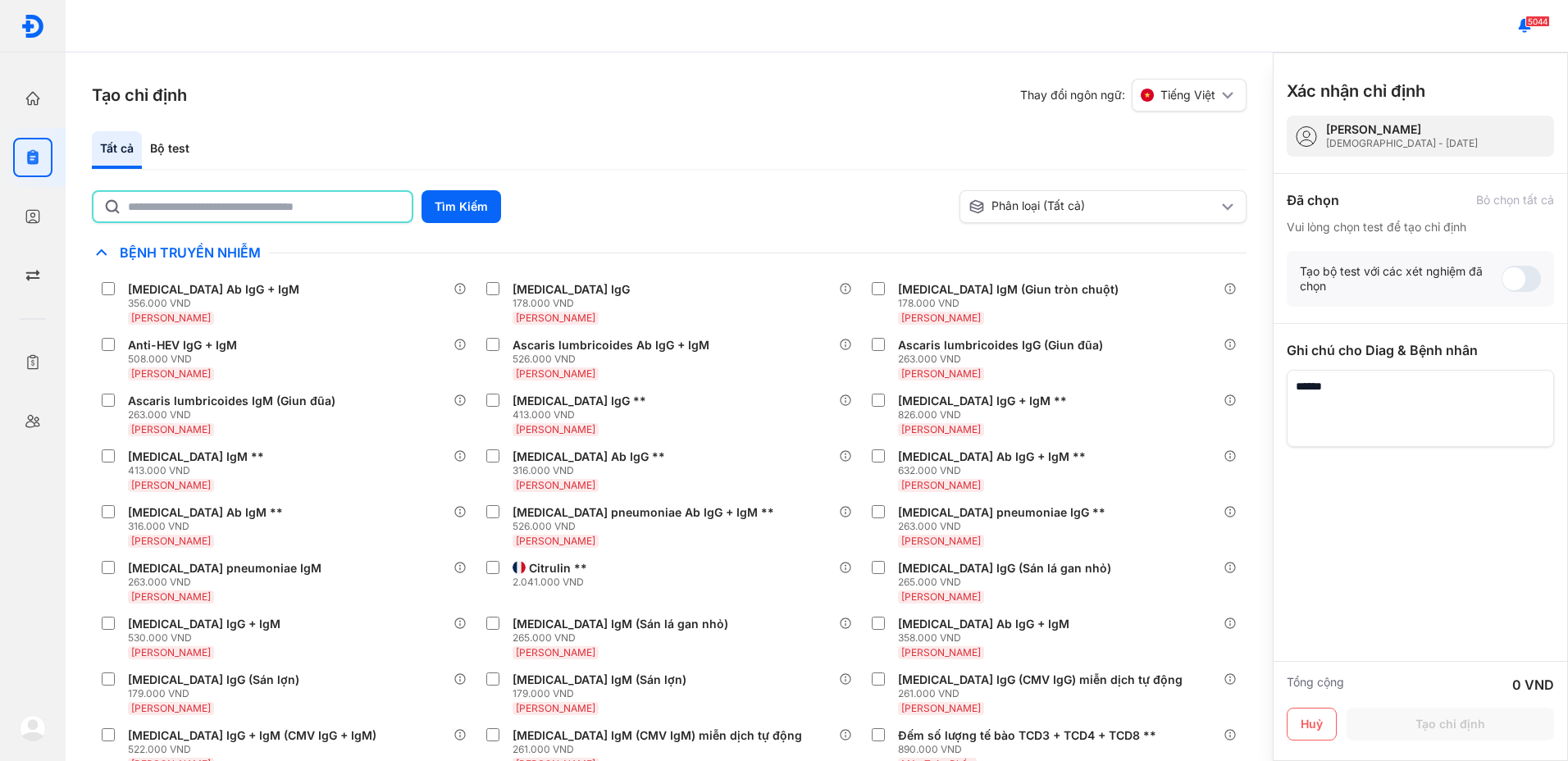
click at [305, 209] on input "text" at bounding box center [265, 206] width 274 height 30
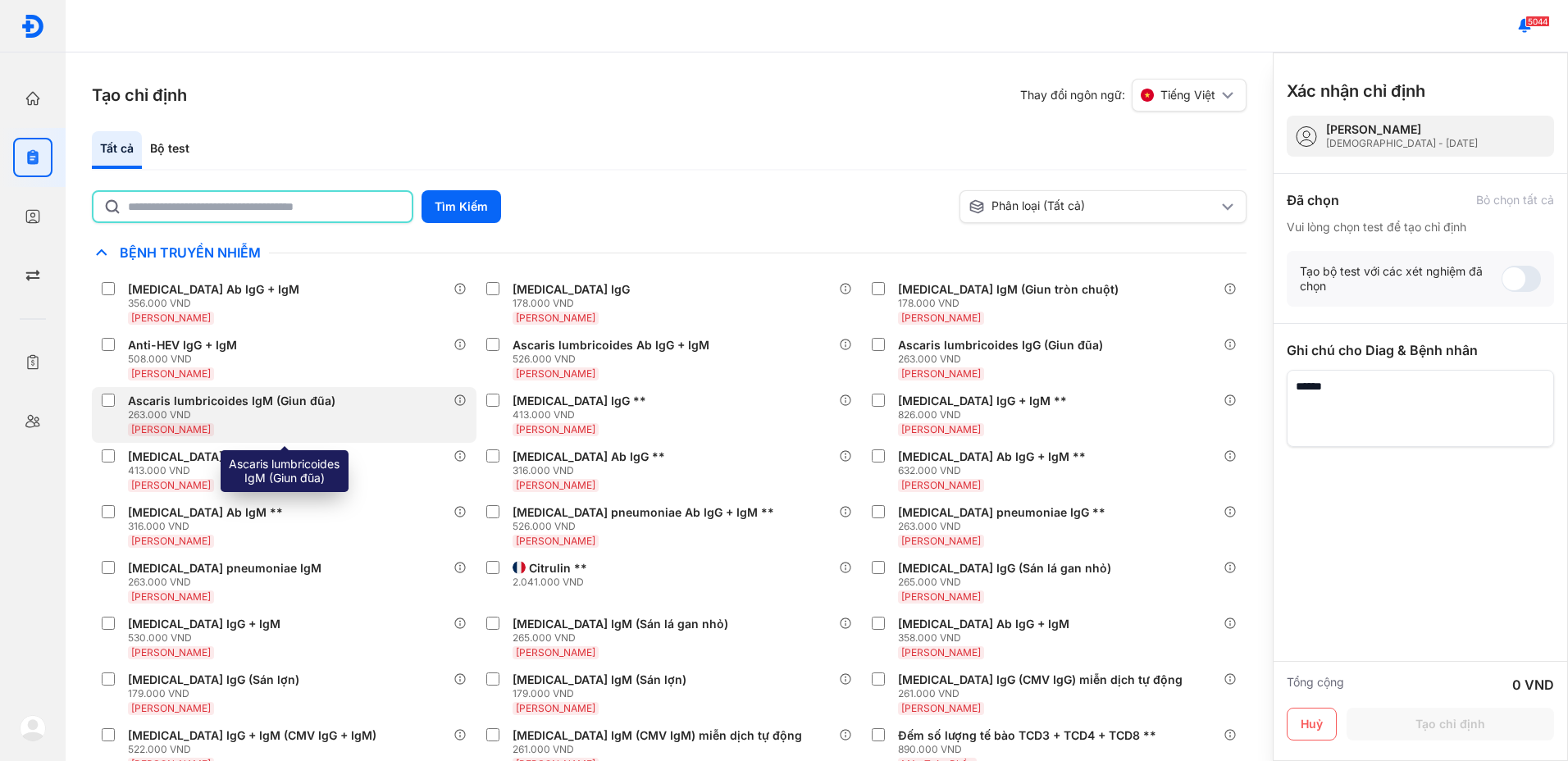
type input "******"
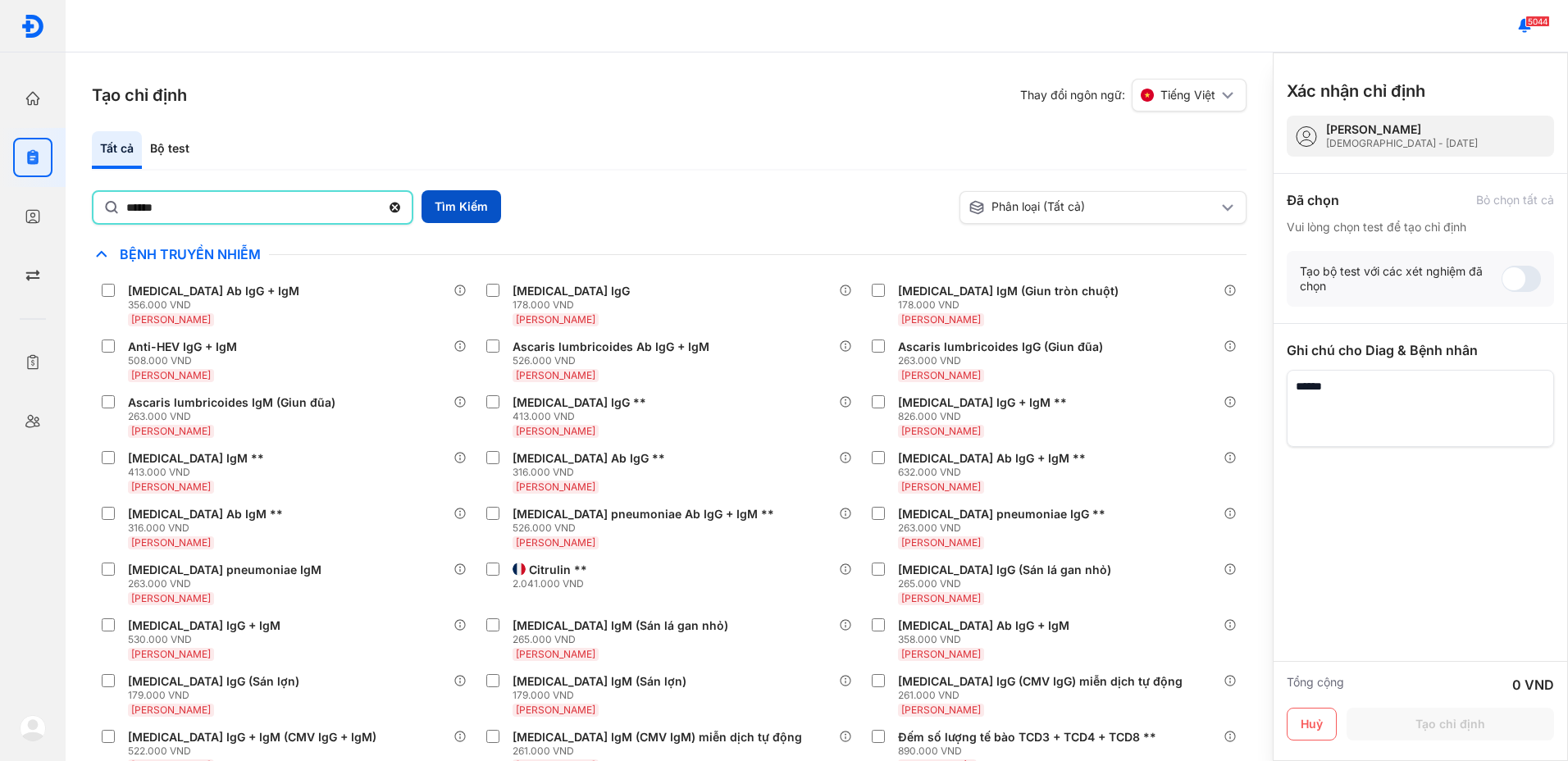
click at [462, 210] on button "Tìm Kiếm" at bounding box center [460, 206] width 80 height 33
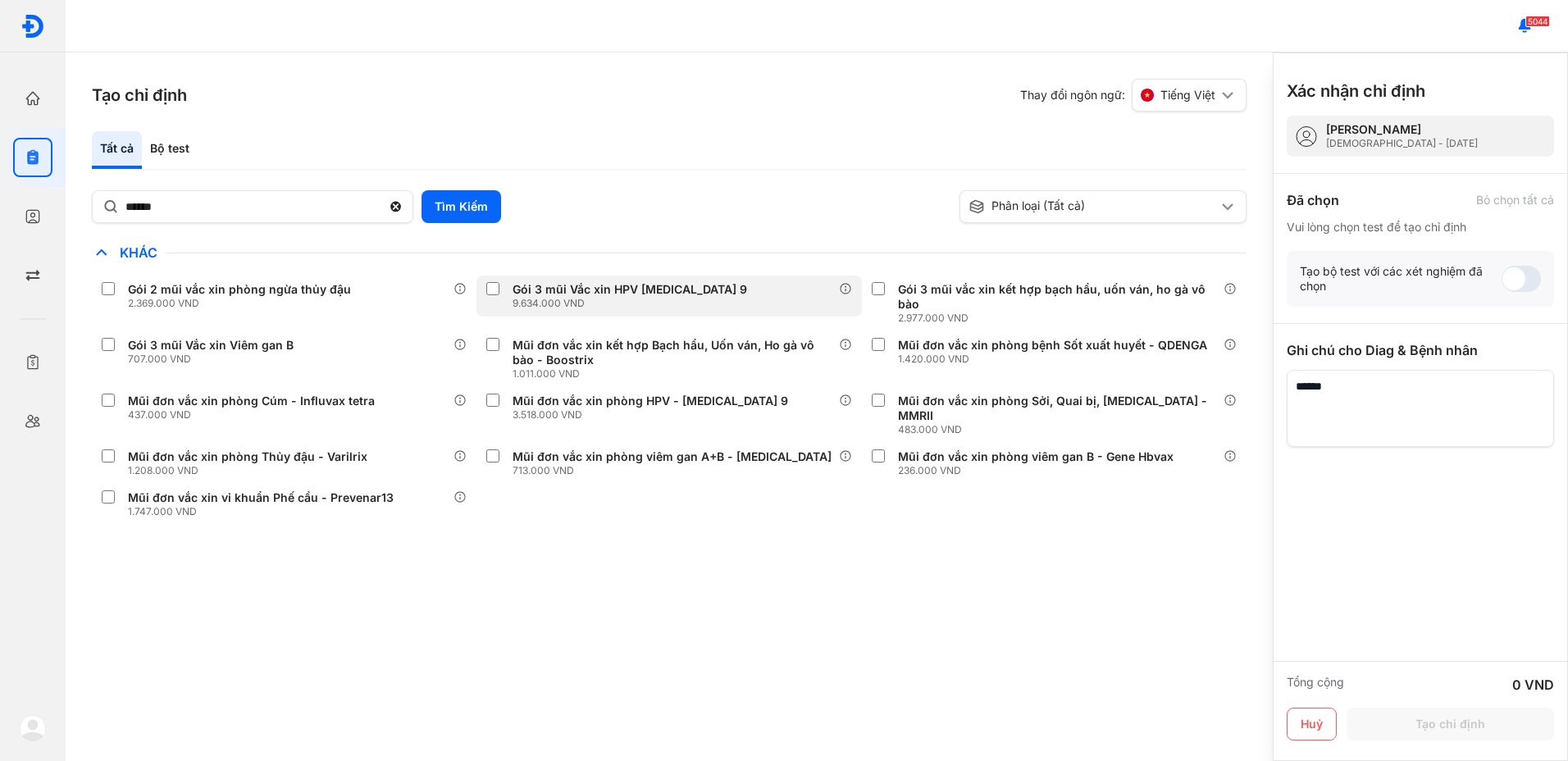
click at [638, 297] on div "9.634.000 VND" at bounding box center [632, 303] width 241 height 13
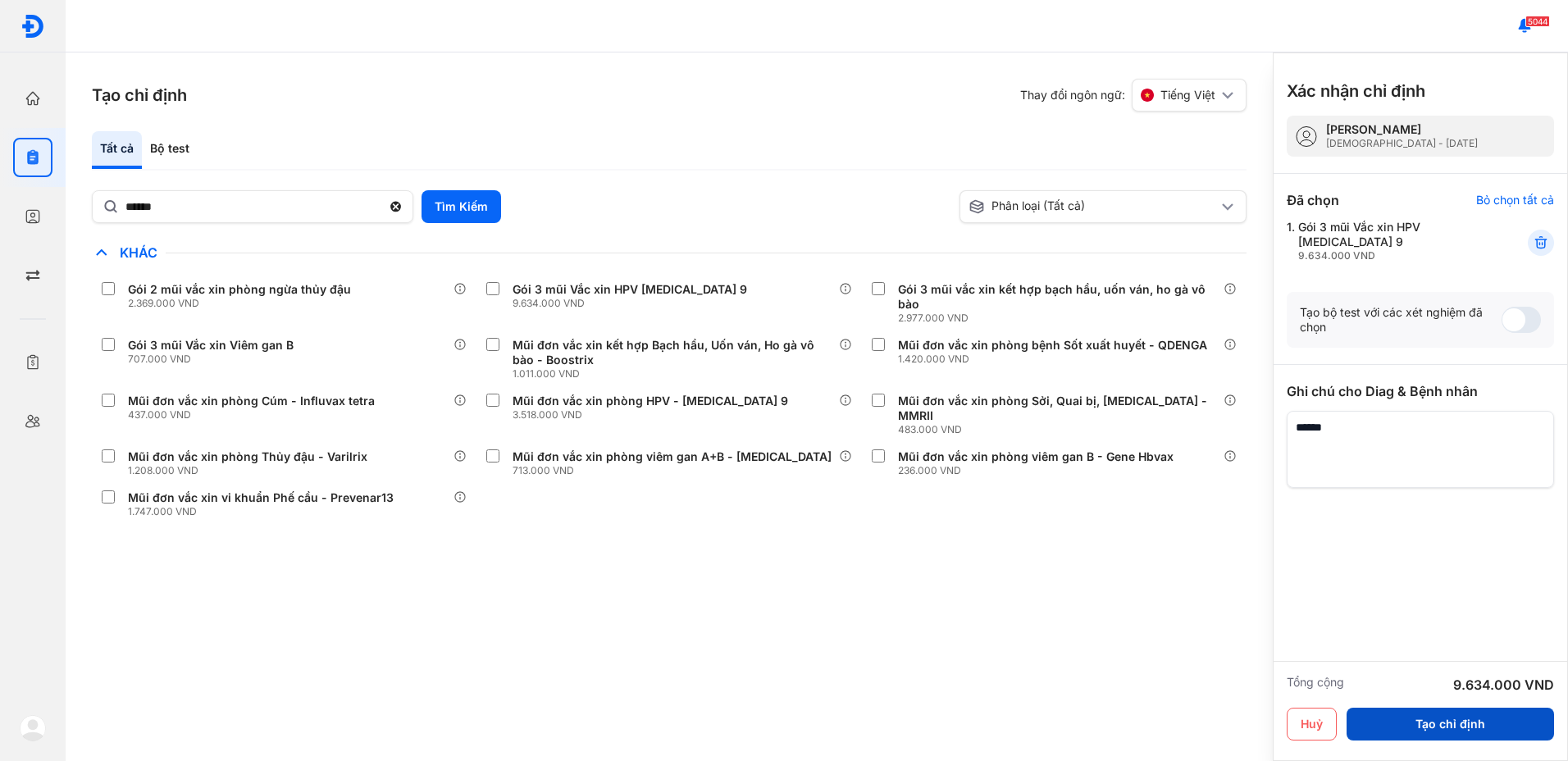
click at [1448, 719] on button "Tạo chỉ định" at bounding box center [1450, 725] width 207 height 33
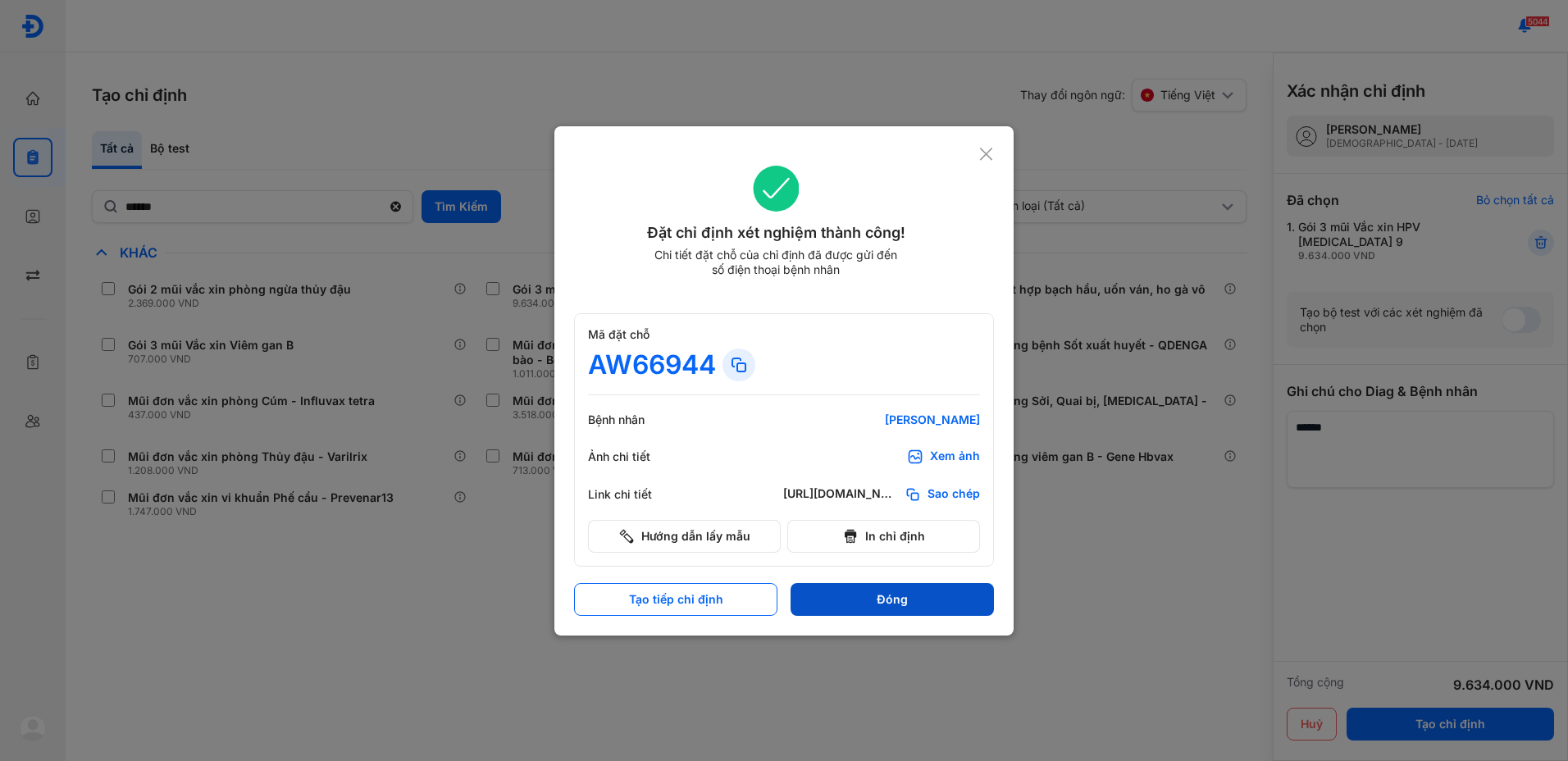
click at [888, 600] on button "Đóng" at bounding box center [892, 600] width 203 height 33
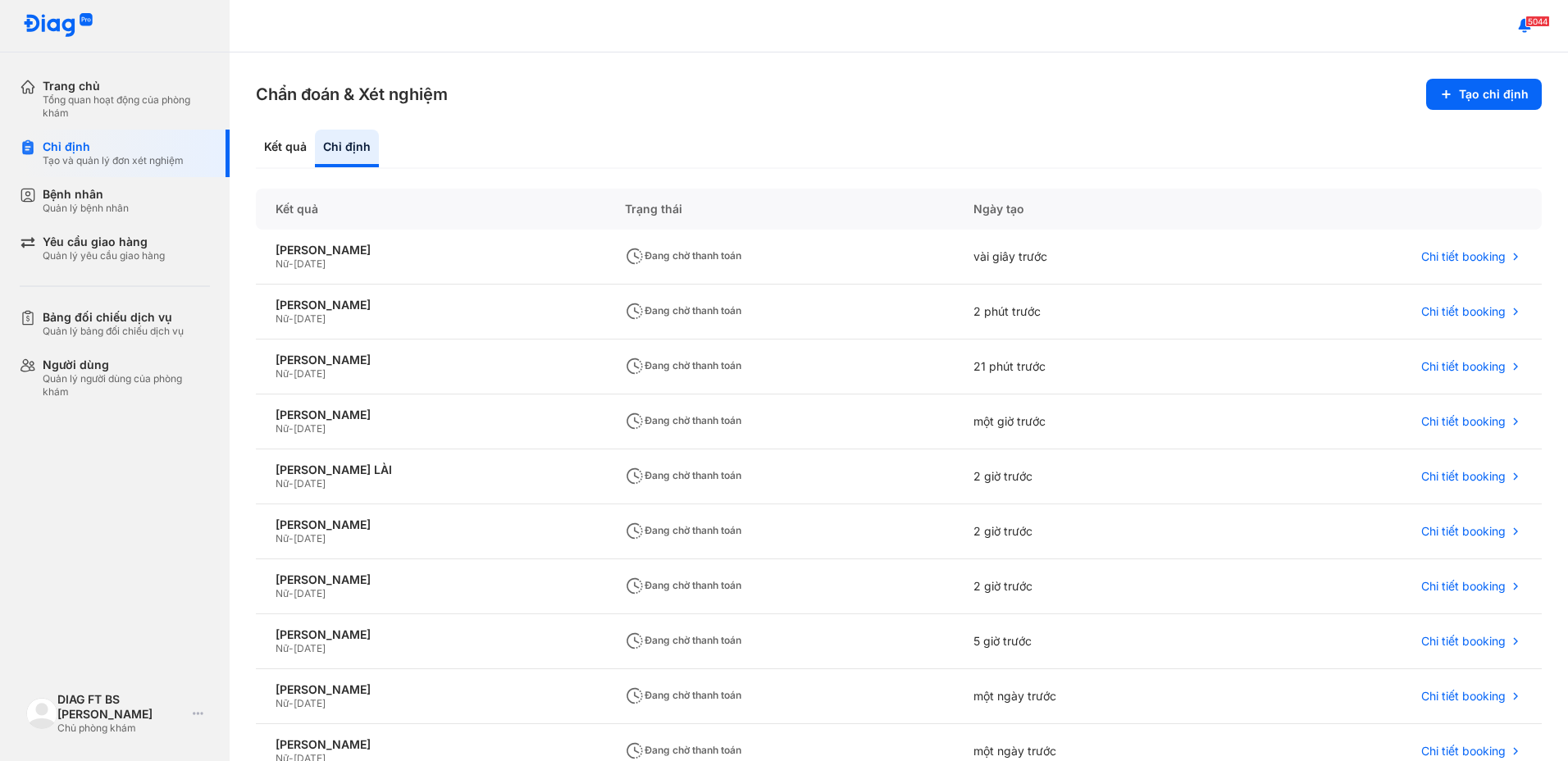
click at [886, 137] on div "Kết quả Chỉ định" at bounding box center [899, 149] width 1286 height 39
drag, startPoint x: 622, startPoint y: 130, endPoint x: 539, endPoint y: 60, distance: 108.6
click at [621, 123] on div "Chẩn đoán & Xét nghiệm Tạo chỉ định Kết quả Chỉ định Kết quả Trạng thái Ngày tạ…" at bounding box center [898, 407] width 1338 height 709
click at [83, 202] on div "Quản lý bệnh nhân" at bounding box center [85, 208] width 86 height 13
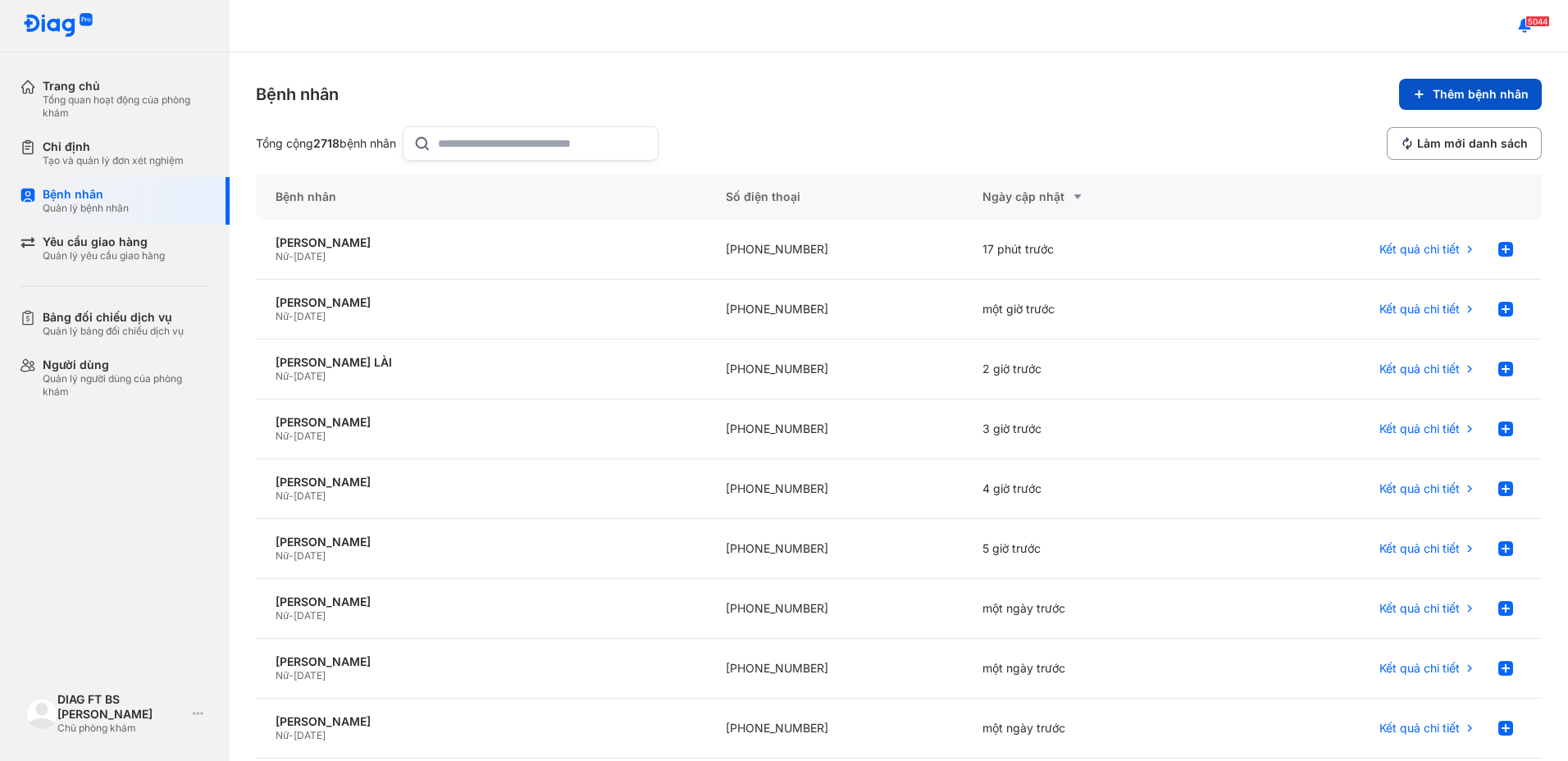
click at [1476, 93] on span "Thêm bệnh nhân" at bounding box center [1481, 94] width 96 height 14
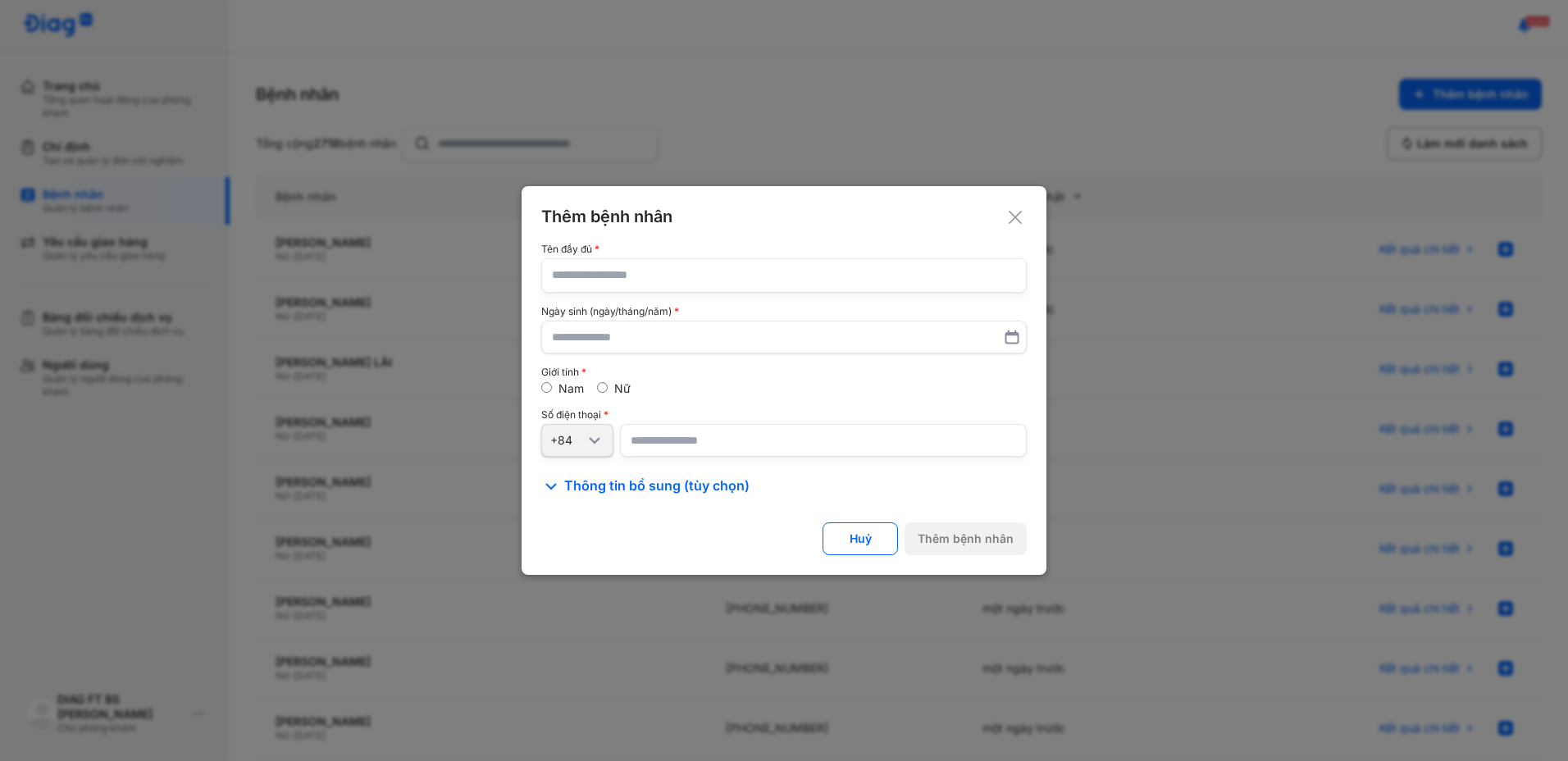
click at [1016, 220] on icon at bounding box center [1015, 217] width 16 height 16
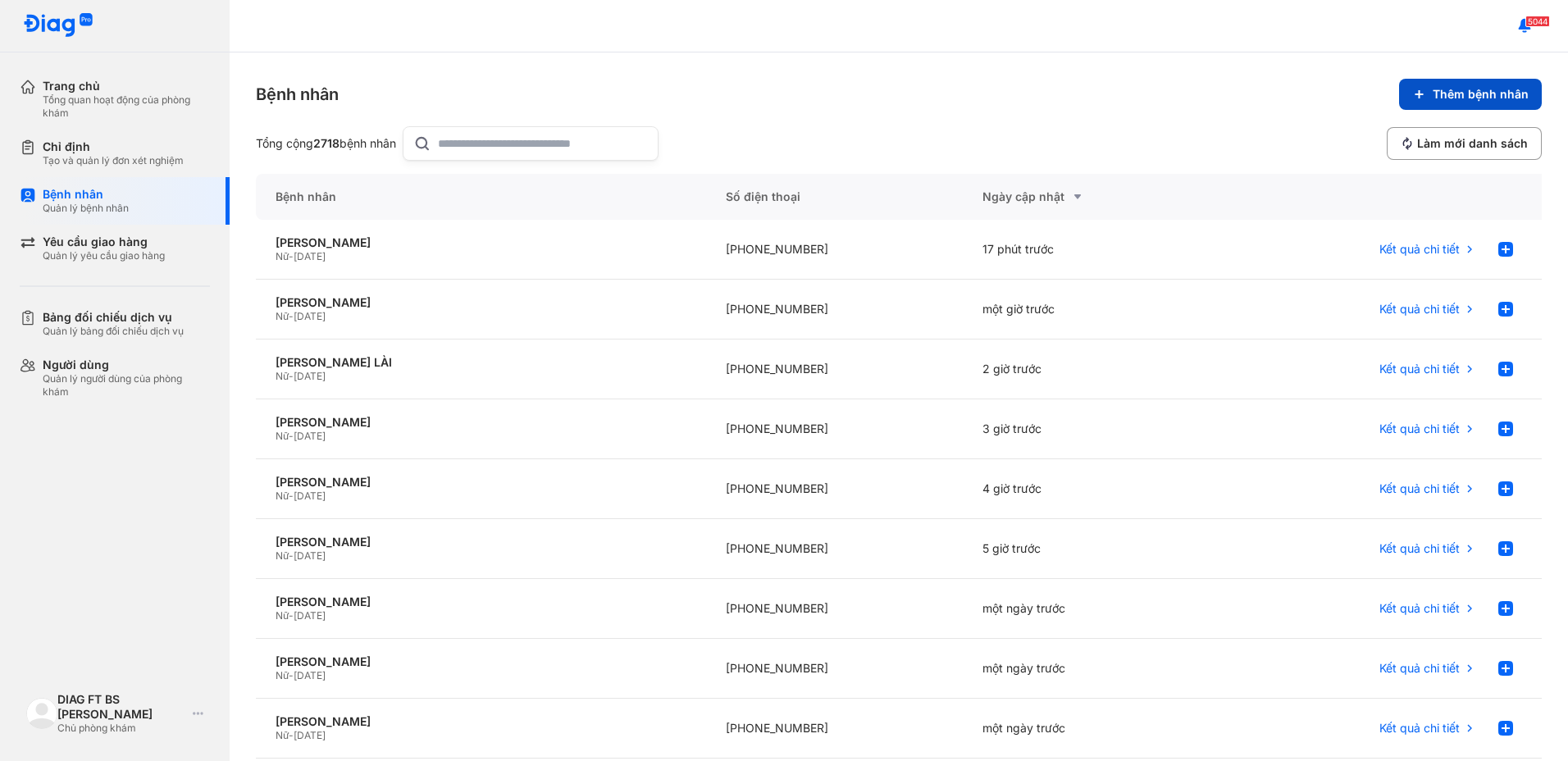
click at [1492, 95] on span "Thêm bệnh nhân" at bounding box center [1481, 94] width 96 height 14
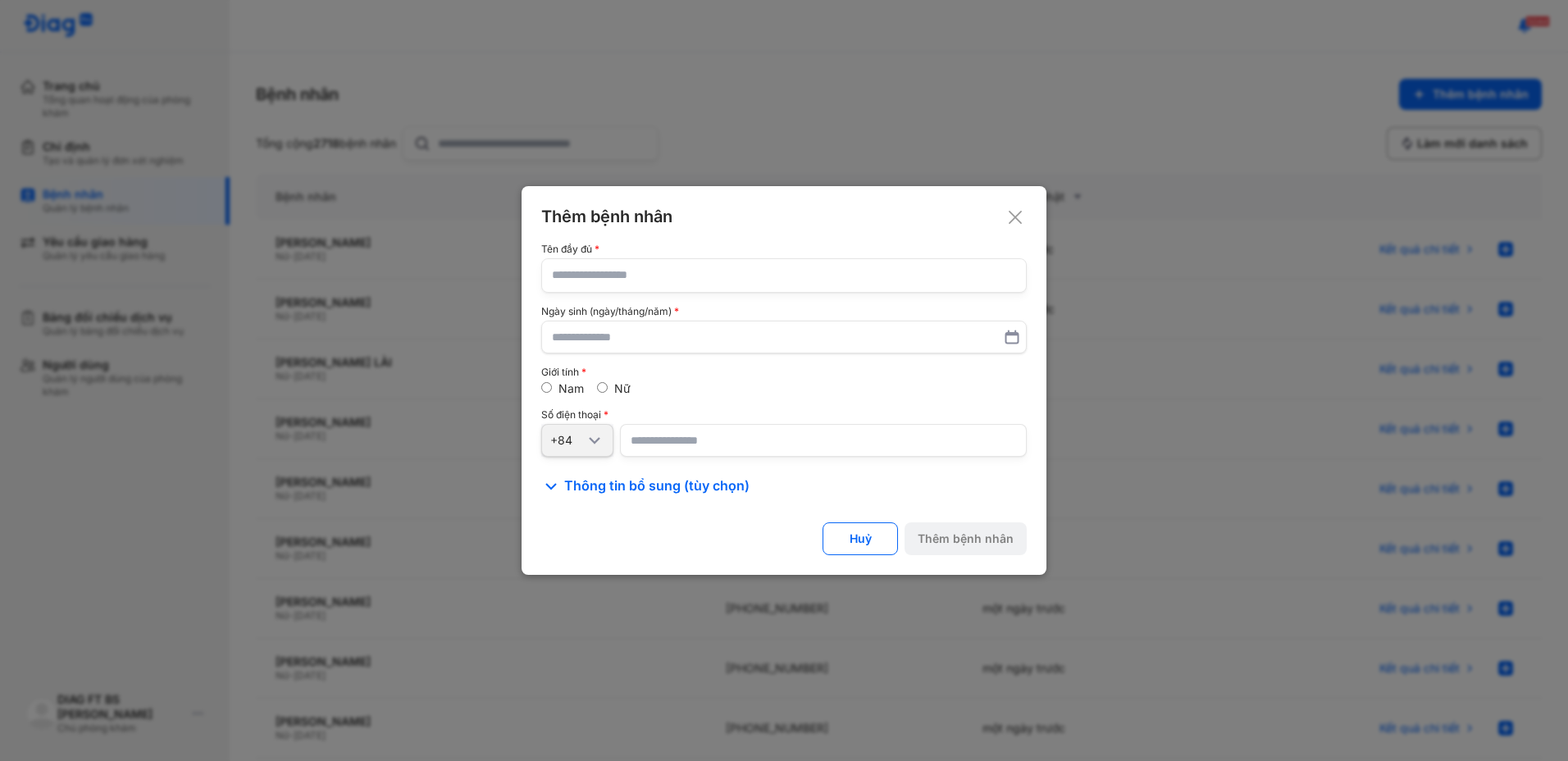
click at [718, 266] on input "text" at bounding box center [784, 275] width 464 height 33
type input "**********"
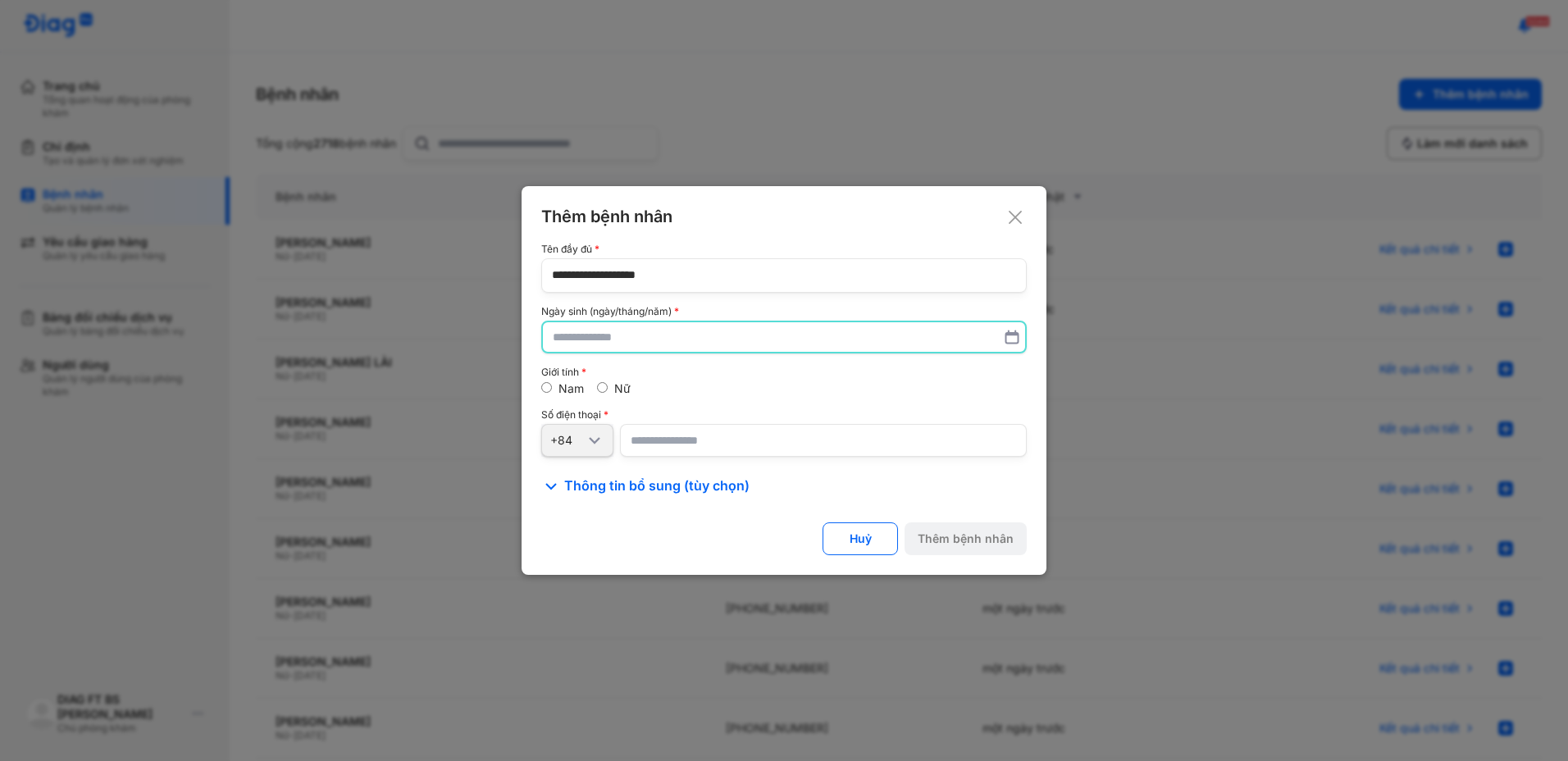
click at [689, 336] on input "text" at bounding box center [784, 337] width 462 height 30
type input "**********"
click at [608, 389] on div "Nữ" at bounding box center [613, 389] width 34 height 14
click at [710, 450] on input "number" at bounding box center [823, 440] width 407 height 33
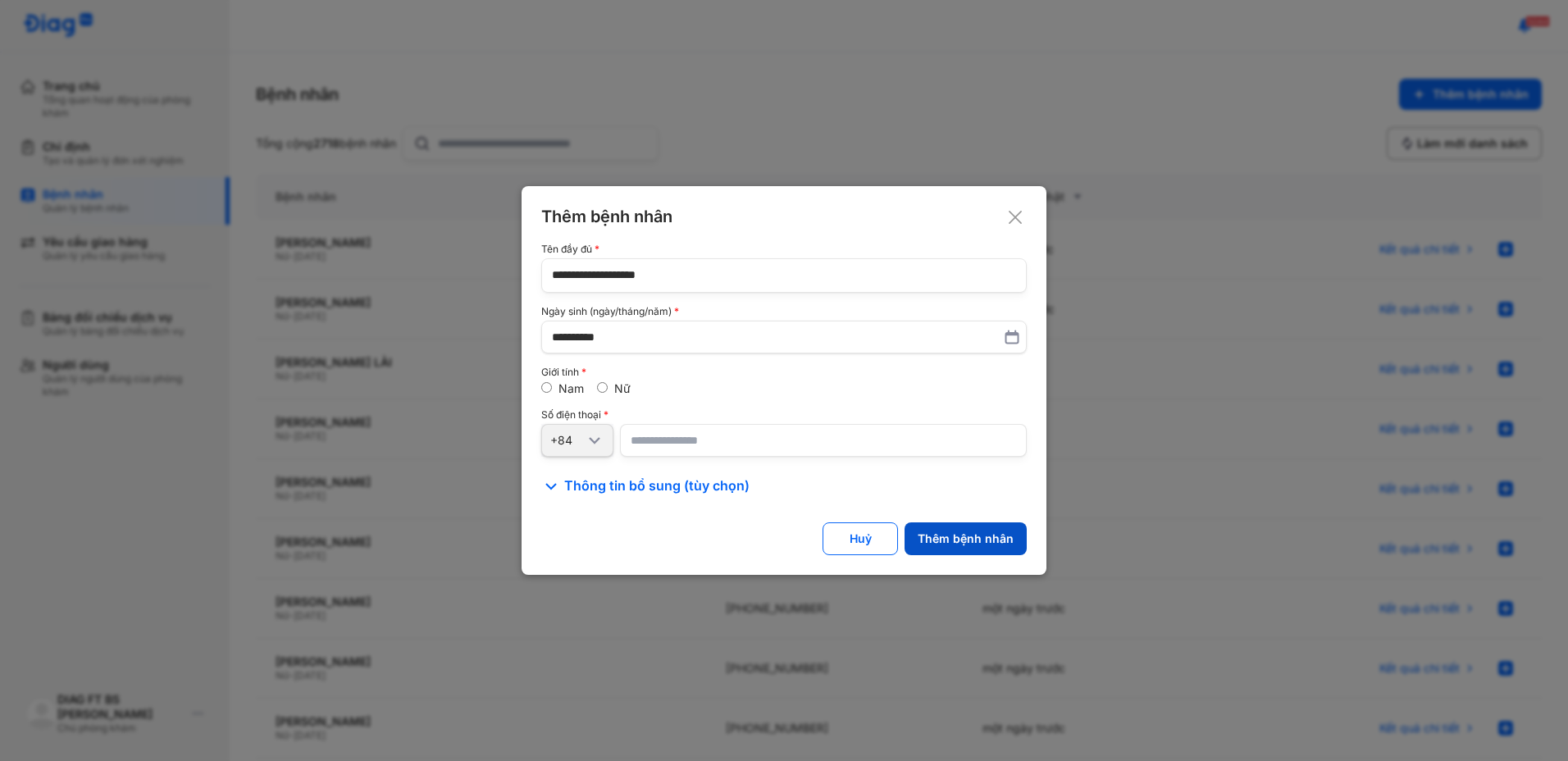
type input "**********"
click at [977, 546] on div "Thêm bệnh nhân" at bounding box center [966, 538] width 96 height 14
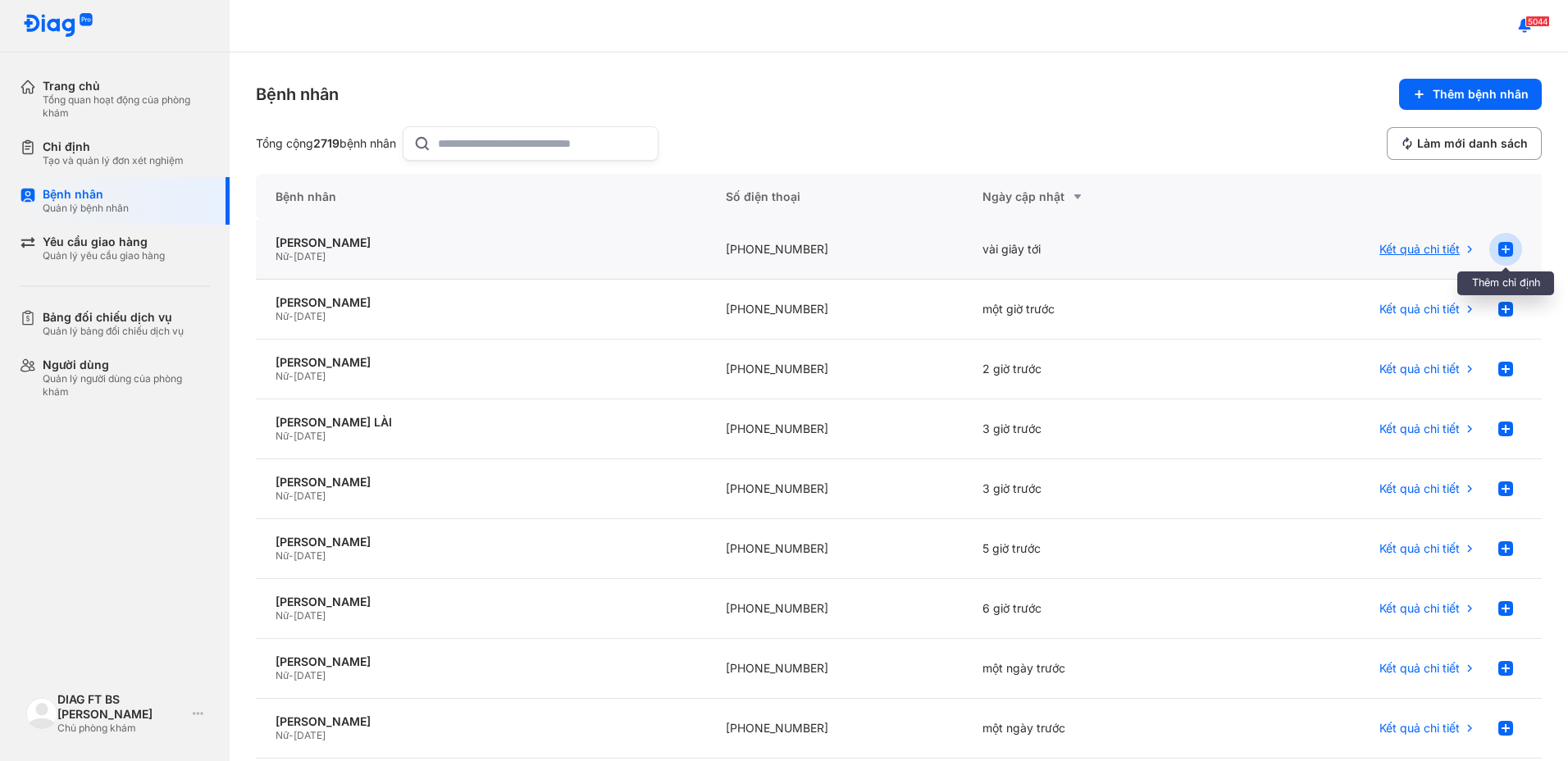
click at [1498, 248] on use at bounding box center [1505, 249] width 14 height 14
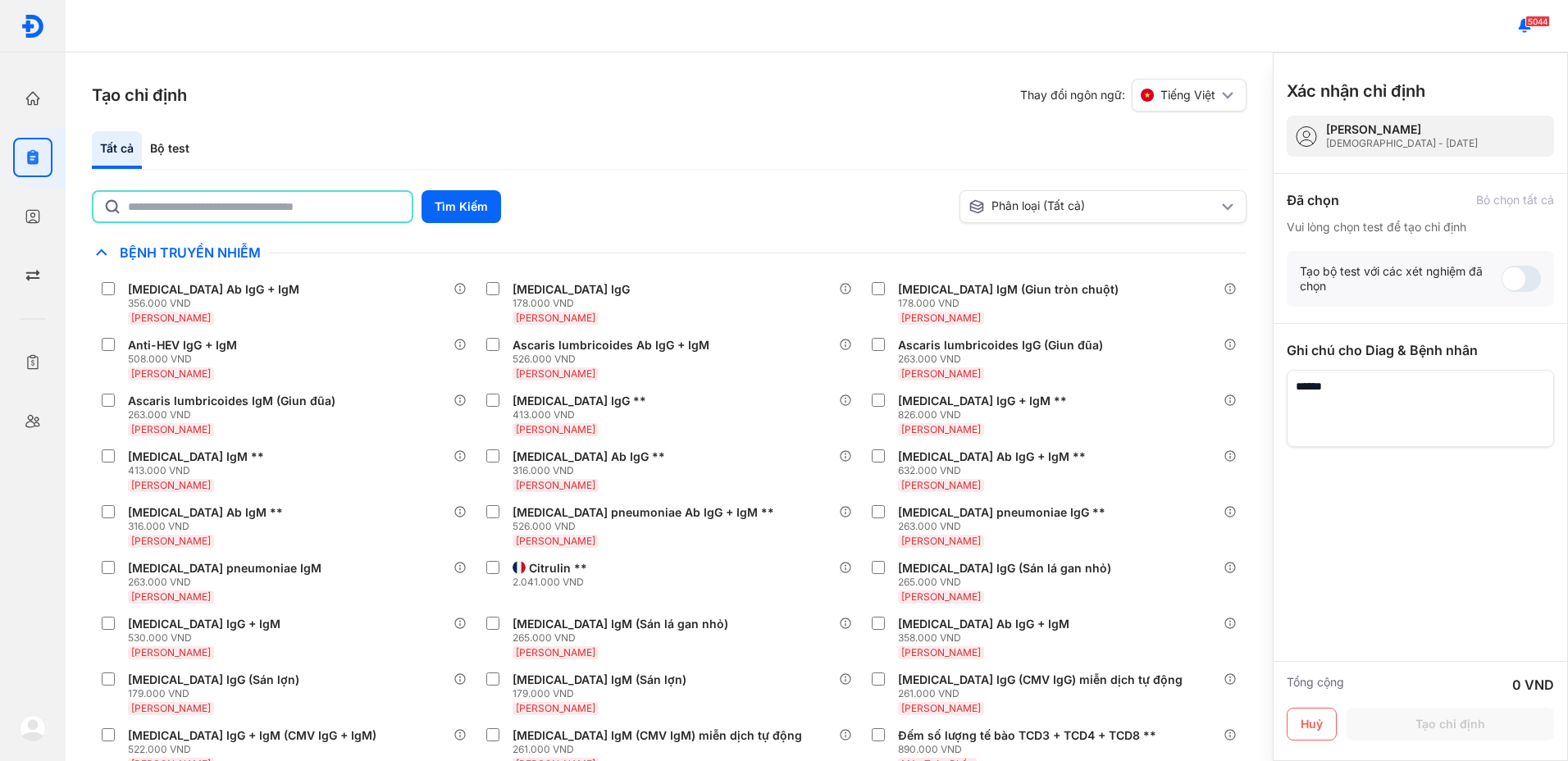
click at [286, 209] on input "text" at bounding box center [265, 206] width 274 height 30
type input "***"
drag, startPoint x: 461, startPoint y: 206, endPoint x: 409, endPoint y: 240, distance: 62.1
click at [455, 214] on button "Tìm Kiếm" at bounding box center [460, 206] width 80 height 33
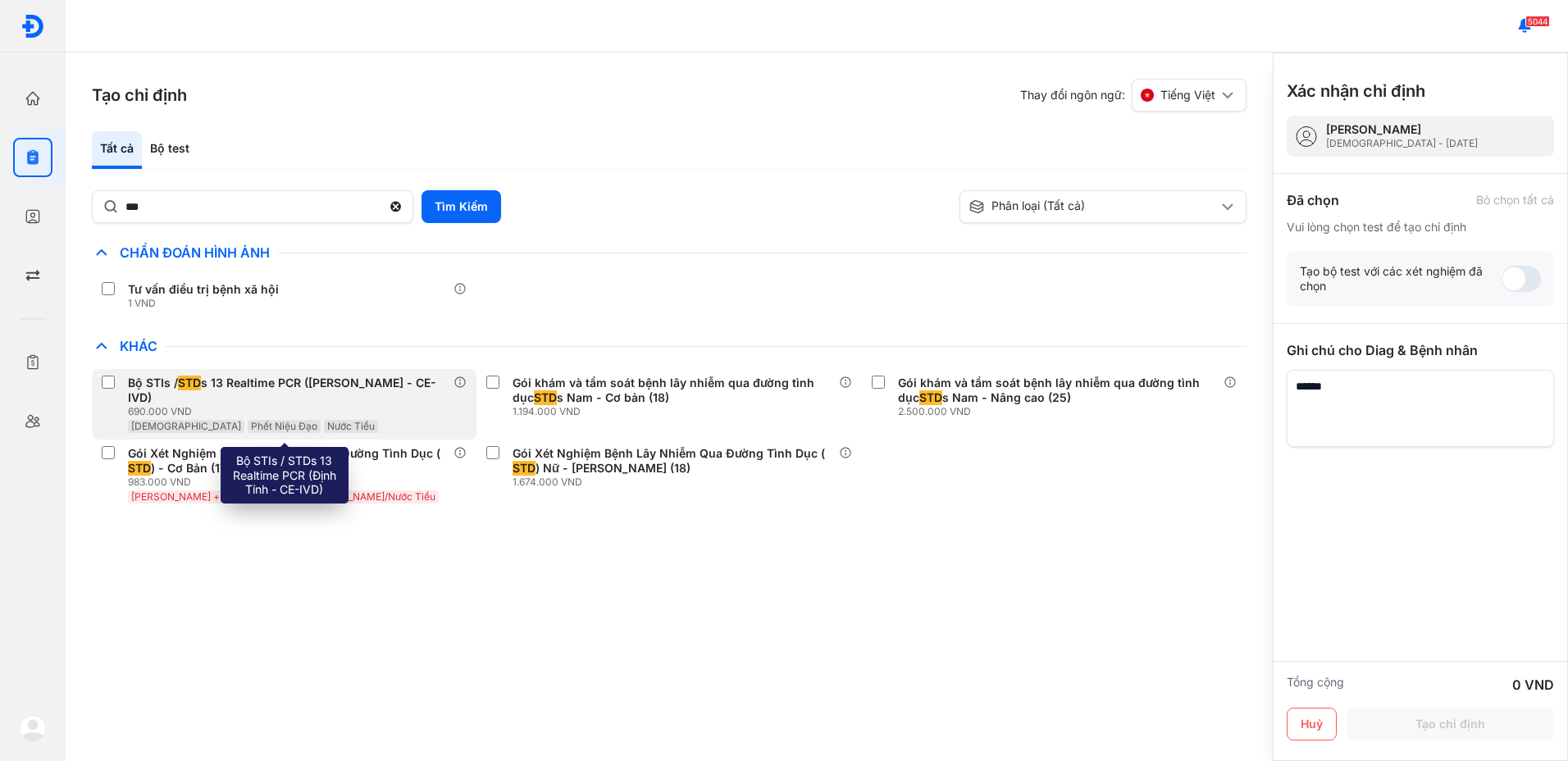
click at [296, 379] on div "Bộ STIs / STD s 13 Realtime PCR (Định Tính - CE-IVD)" at bounding box center [287, 391] width 319 height 30
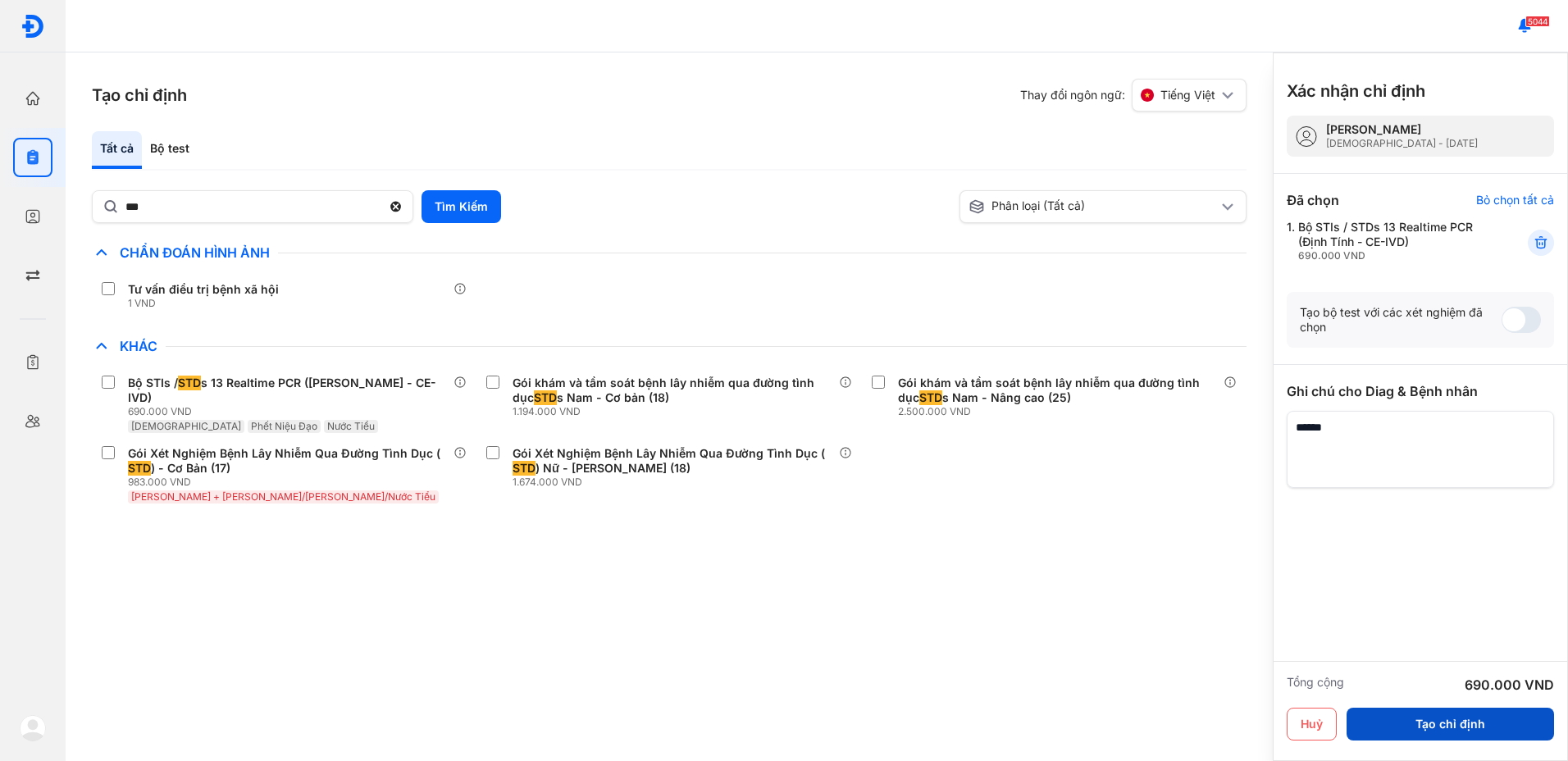
click at [1483, 726] on button "Tạo chỉ định" at bounding box center [1450, 725] width 207 height 33
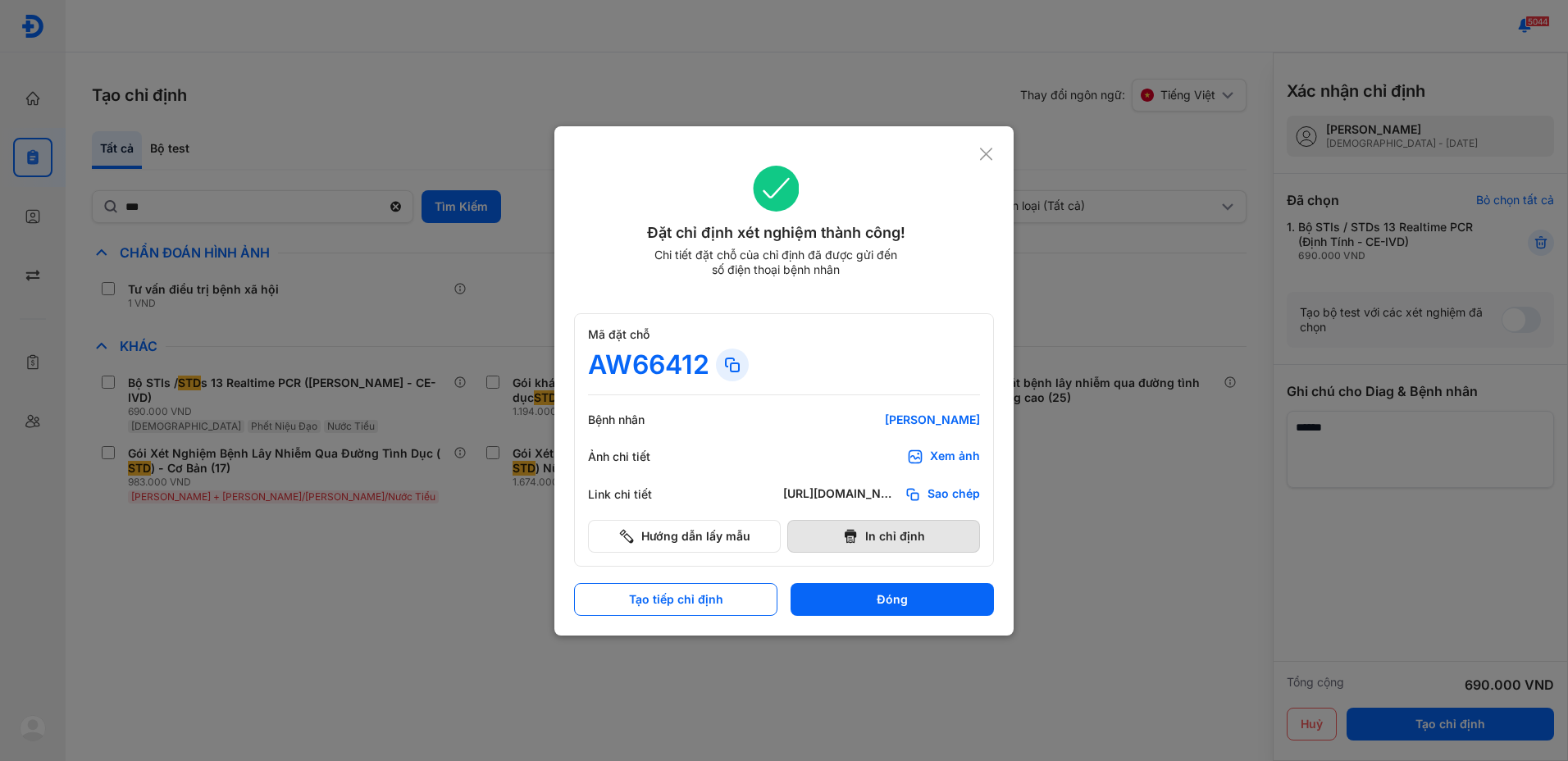
click at [890, 536] on button "In chỉ định" at bounding box center [883, 536] width 193 height 33
click at [882, 607] on button "Đóng" at bounding box center [892, 600] width 203 height 33
